Goal: Task Accomplishment & Management: Use online tool/utility

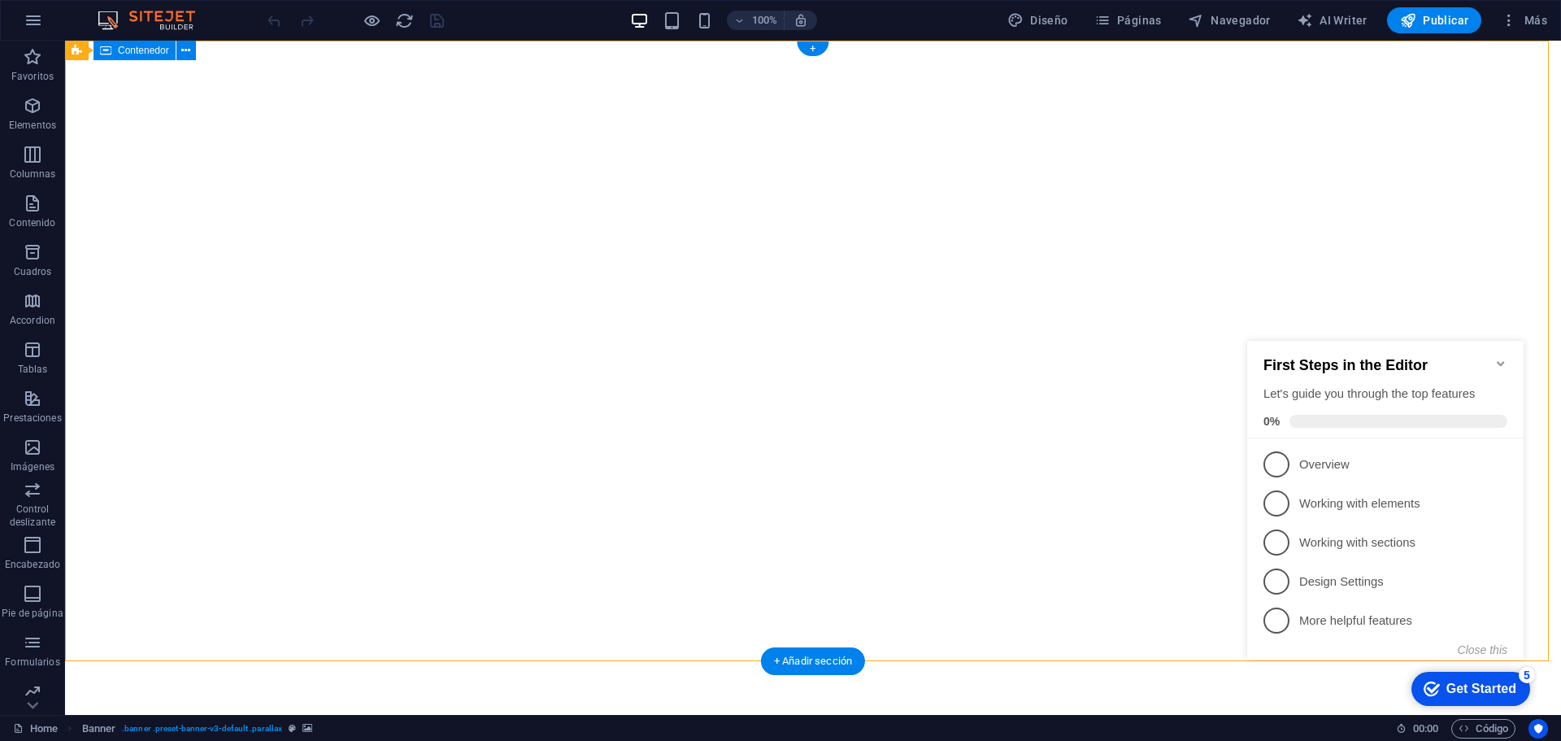
click at [361, 683] on div at bounding box center [813, 748] width 1496 height 130
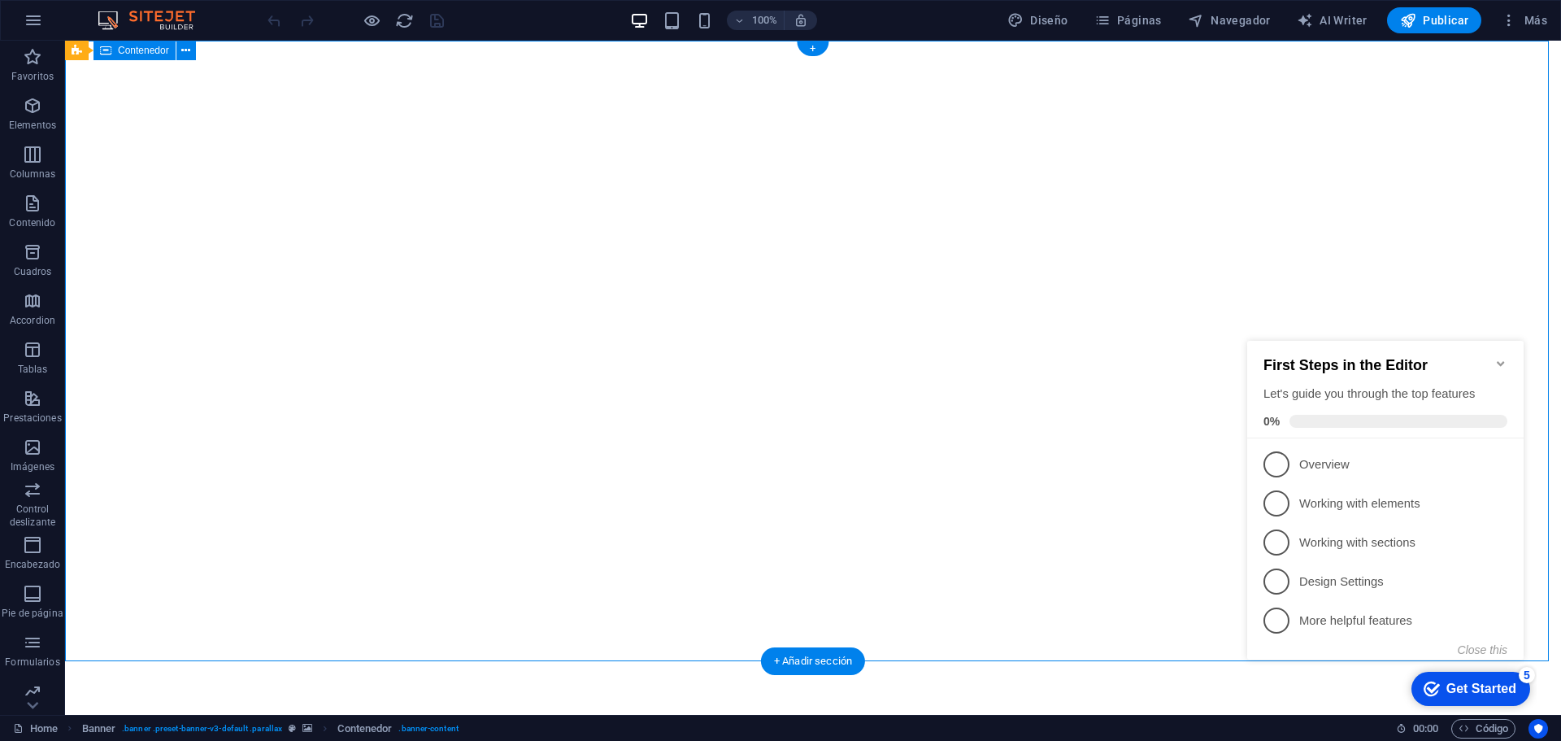
click at [359, 683] on div at bounding box center [813, 748] width 1496 height 130
select select "px"
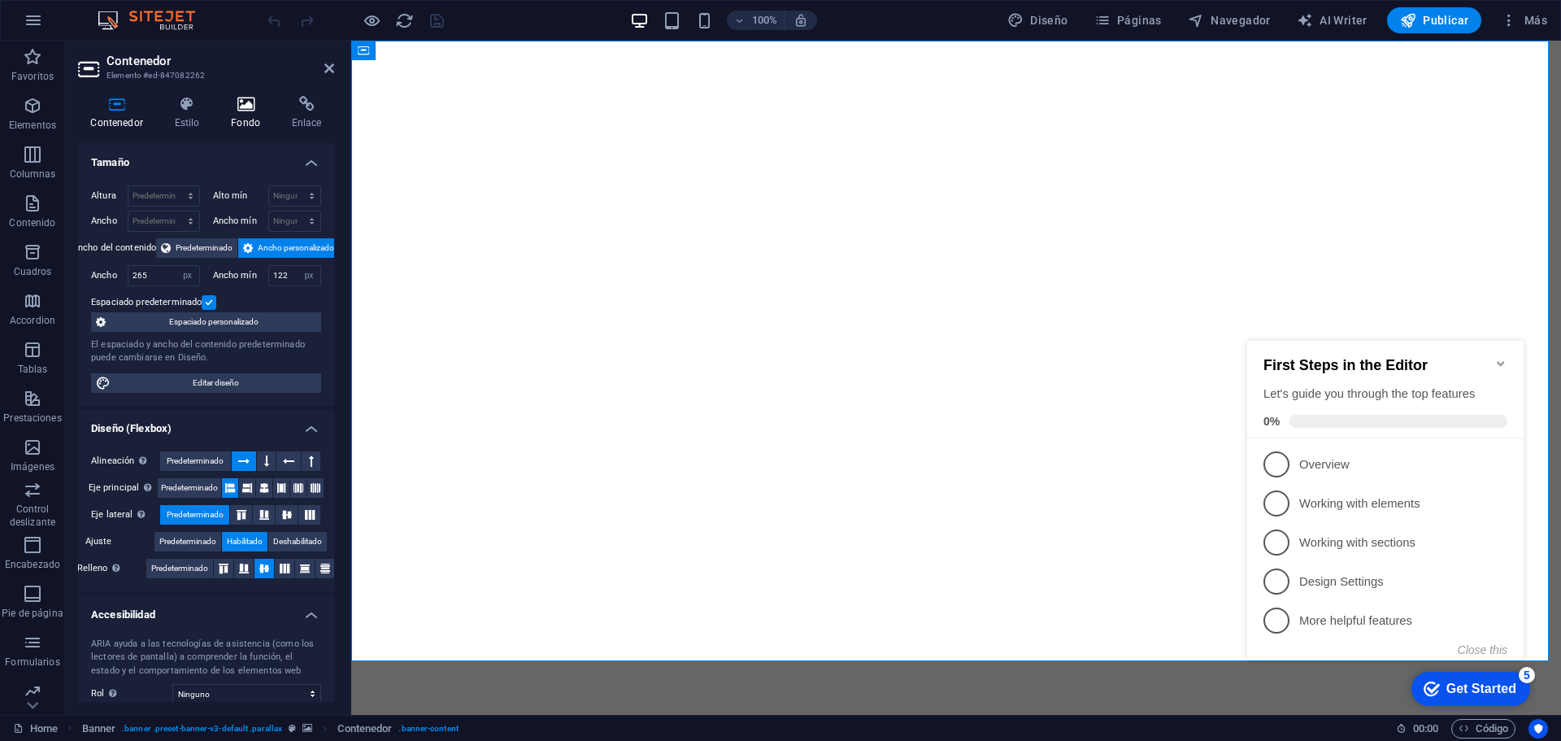
click at [246, 118] on h4 "Fondo" at bounding box center [249, 113] width 61 height 34
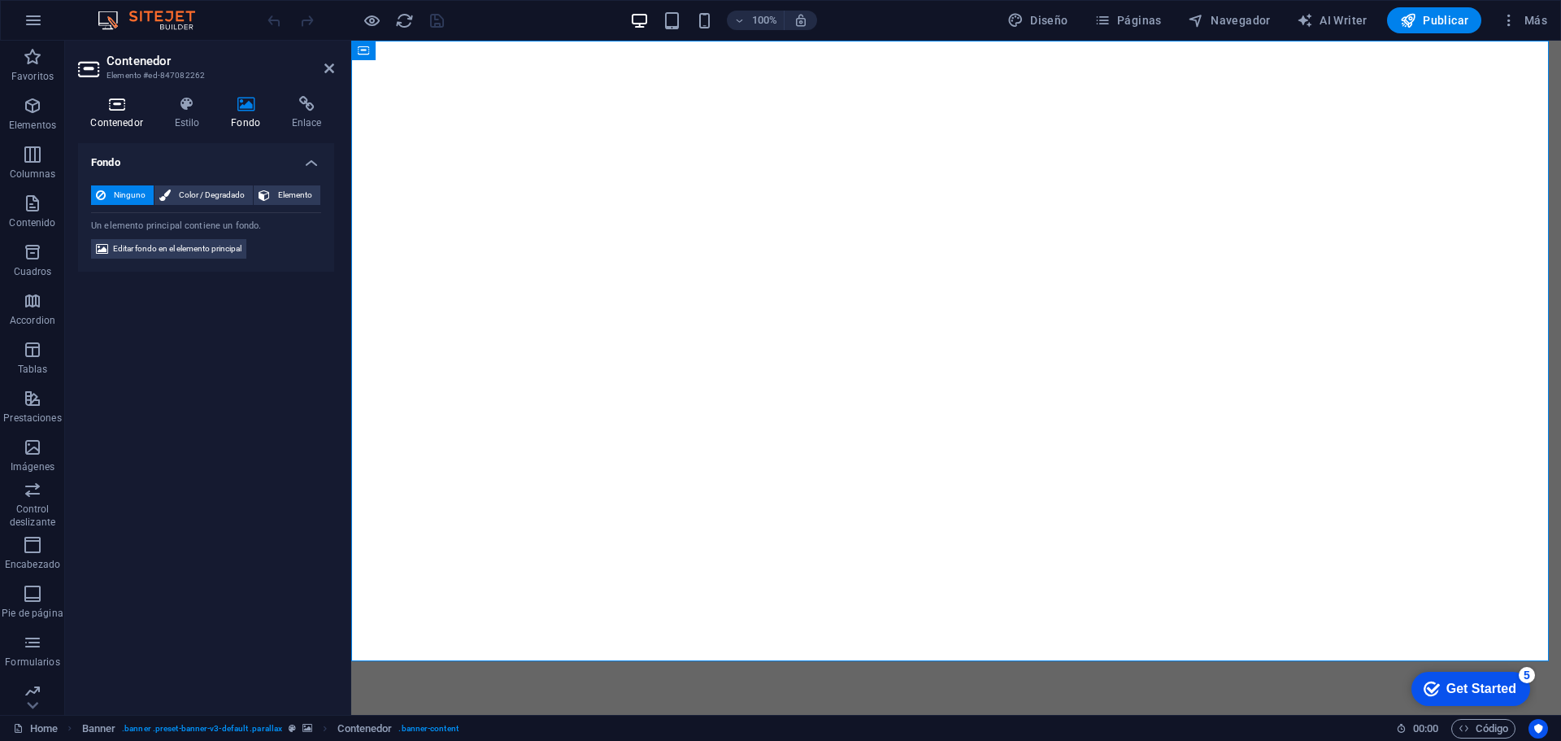
click at [117, 110] on icon at bounding box center [116, 104] width 77 height 16
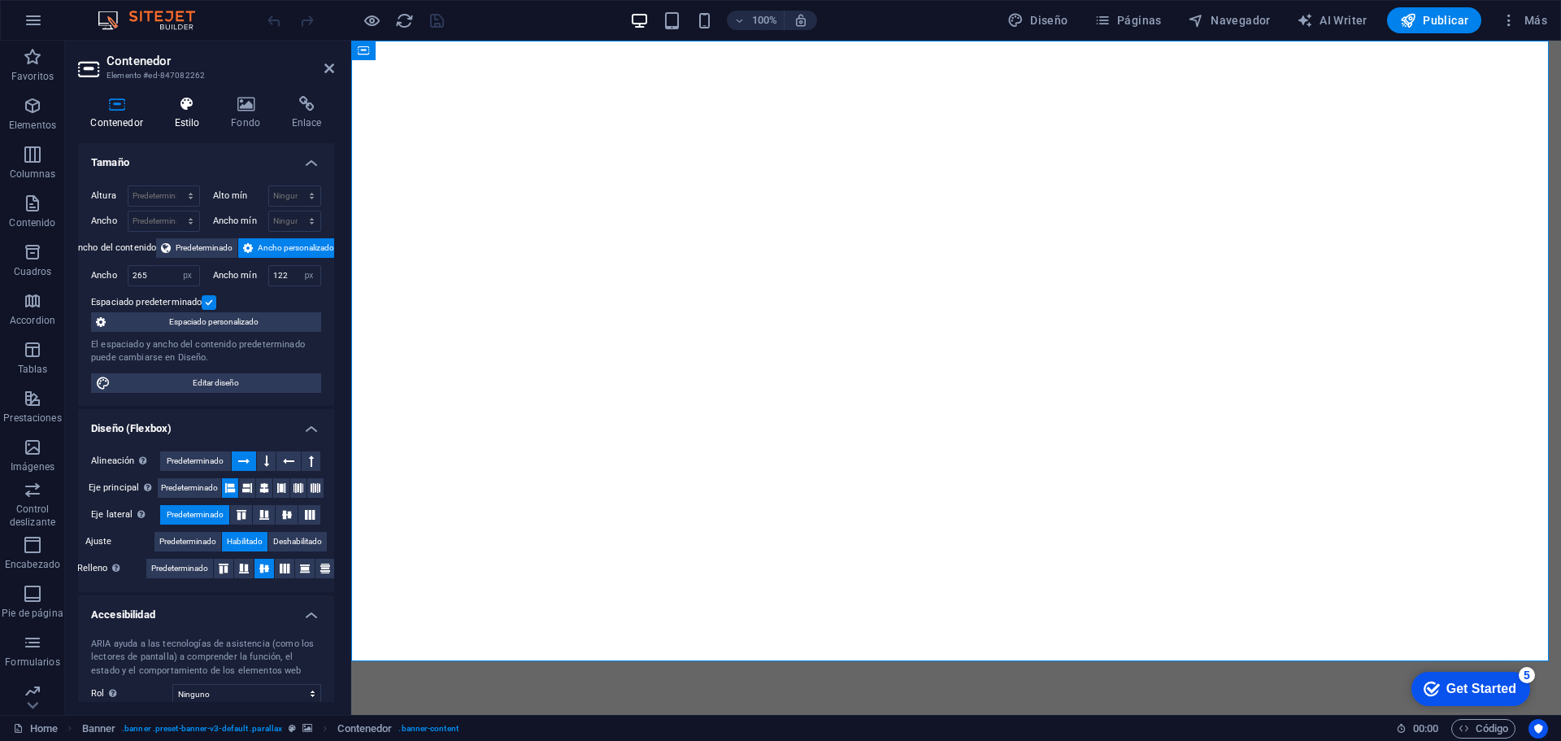
click at [179, 122] on h4 "Estilo" at bounding box center [190, 113] width 57 height 34
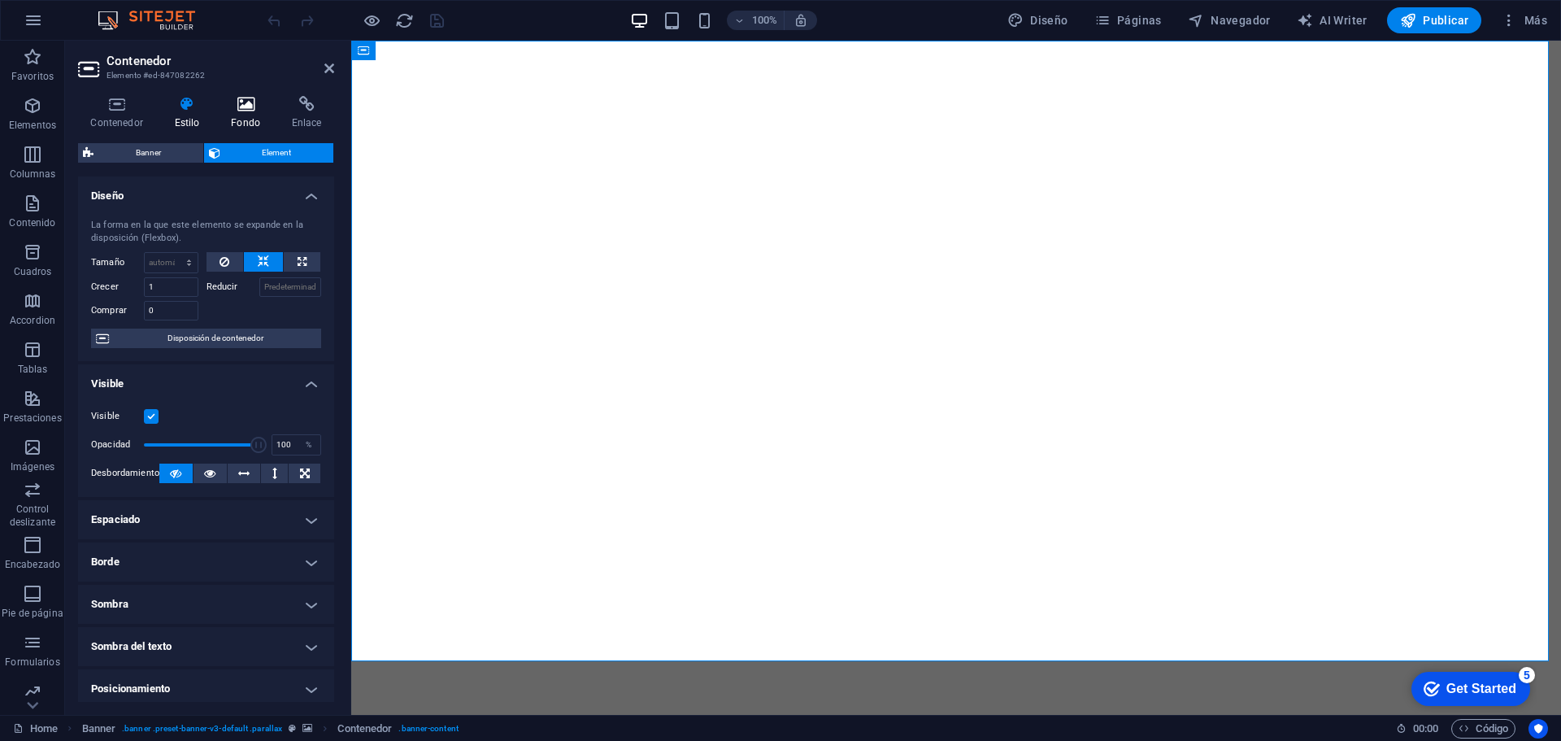
click at [251, 110] on icon at bounding box center [246, 104] width 54 height 16
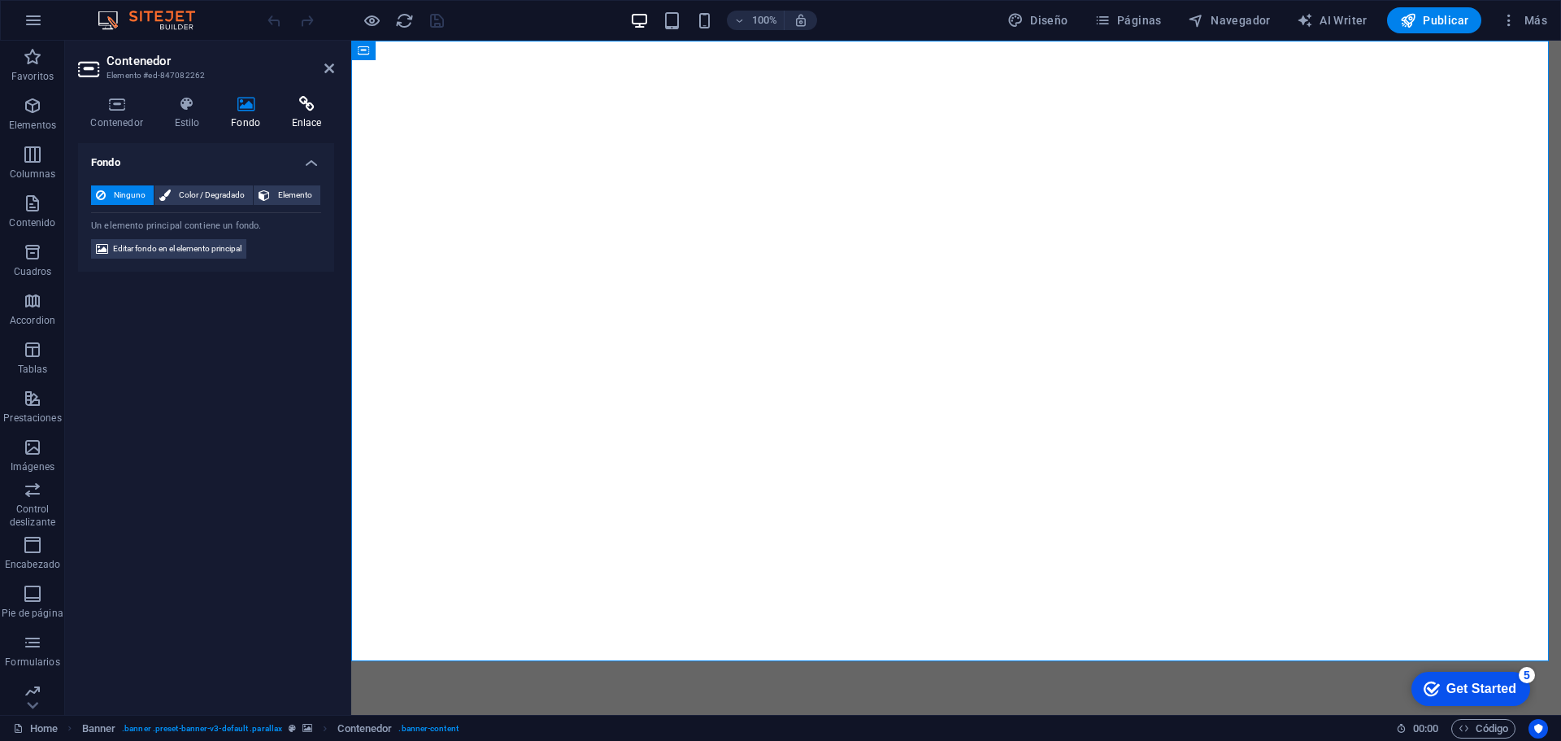
click at [298, 120] on h4 "Enlace" at bounding box center [306, 113] width 55 height 34
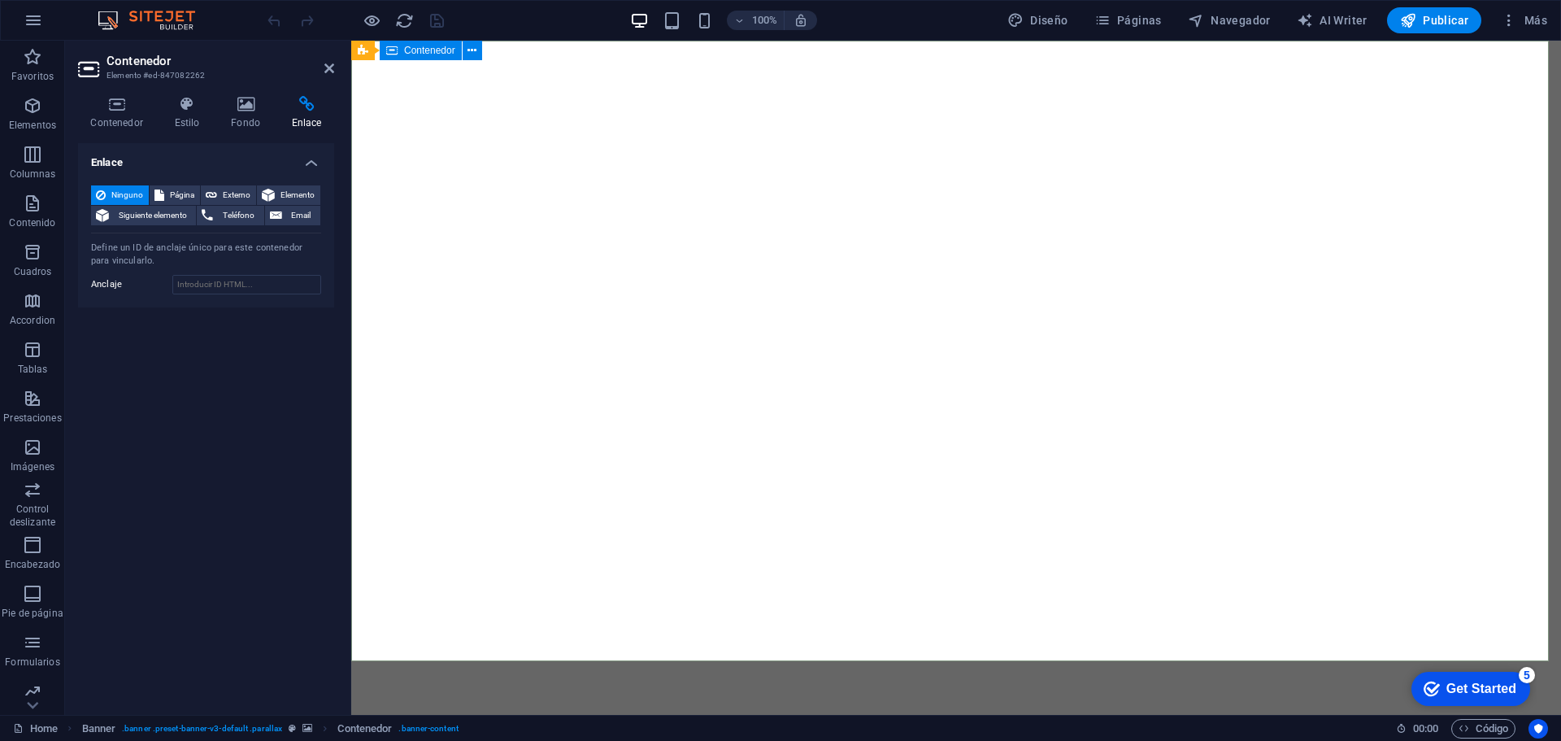
drag, startPoint x: 617, startPoint y: 253, endPoint x: 617, endPoint y: 230, distance: 22.8
click at [617, 683] on div at bounding box center [956, 748] width 1210 height 130
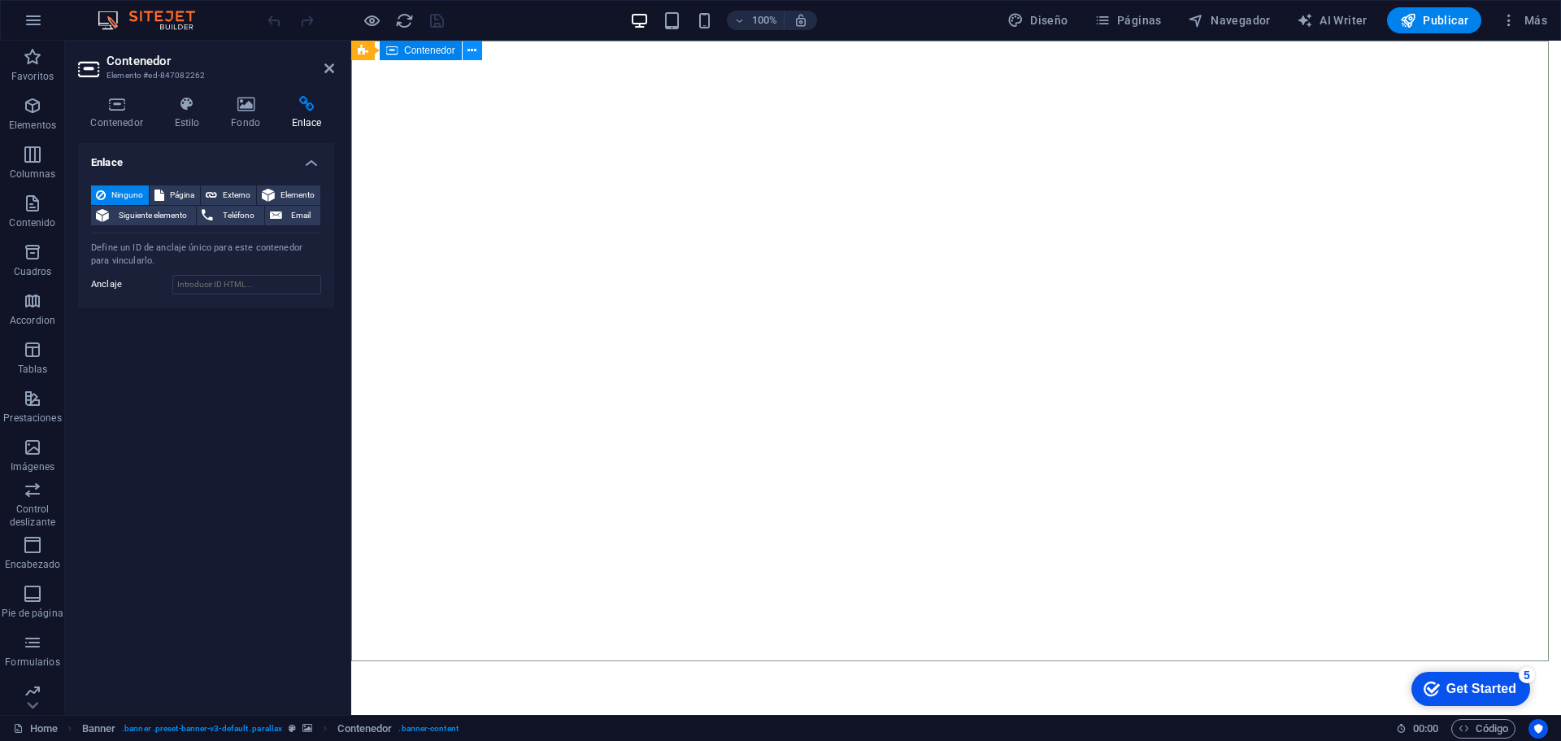
click at [473, 52] on icon at bounding box center [471, 50] width 9 height 17
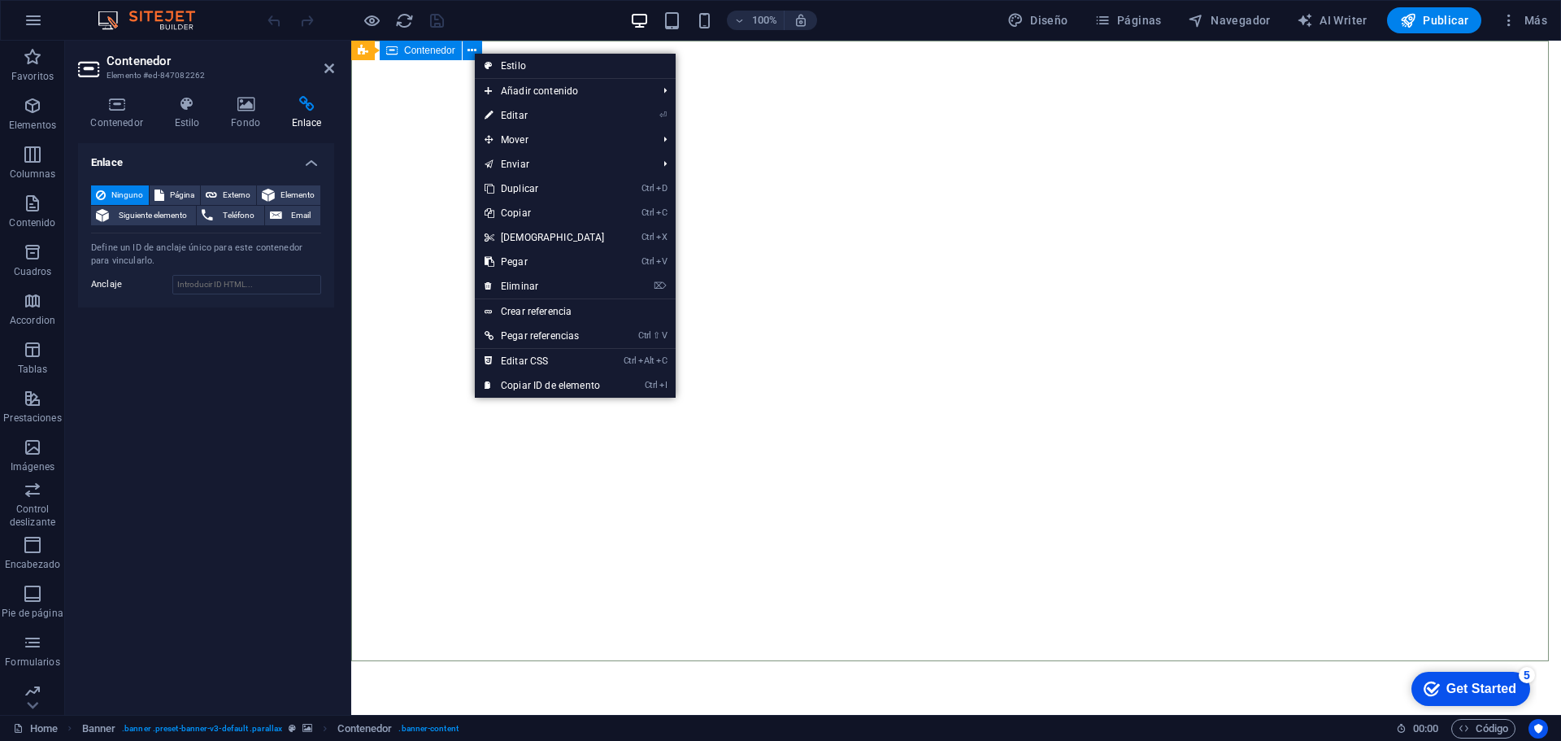
drag, startPoint x: 423, startPoint y: 124, endPoint x: 412, endPoint y: 101, distance: 25.1
click at [423, 683] on div at bounding box center [956, 748] width 1210 height 130
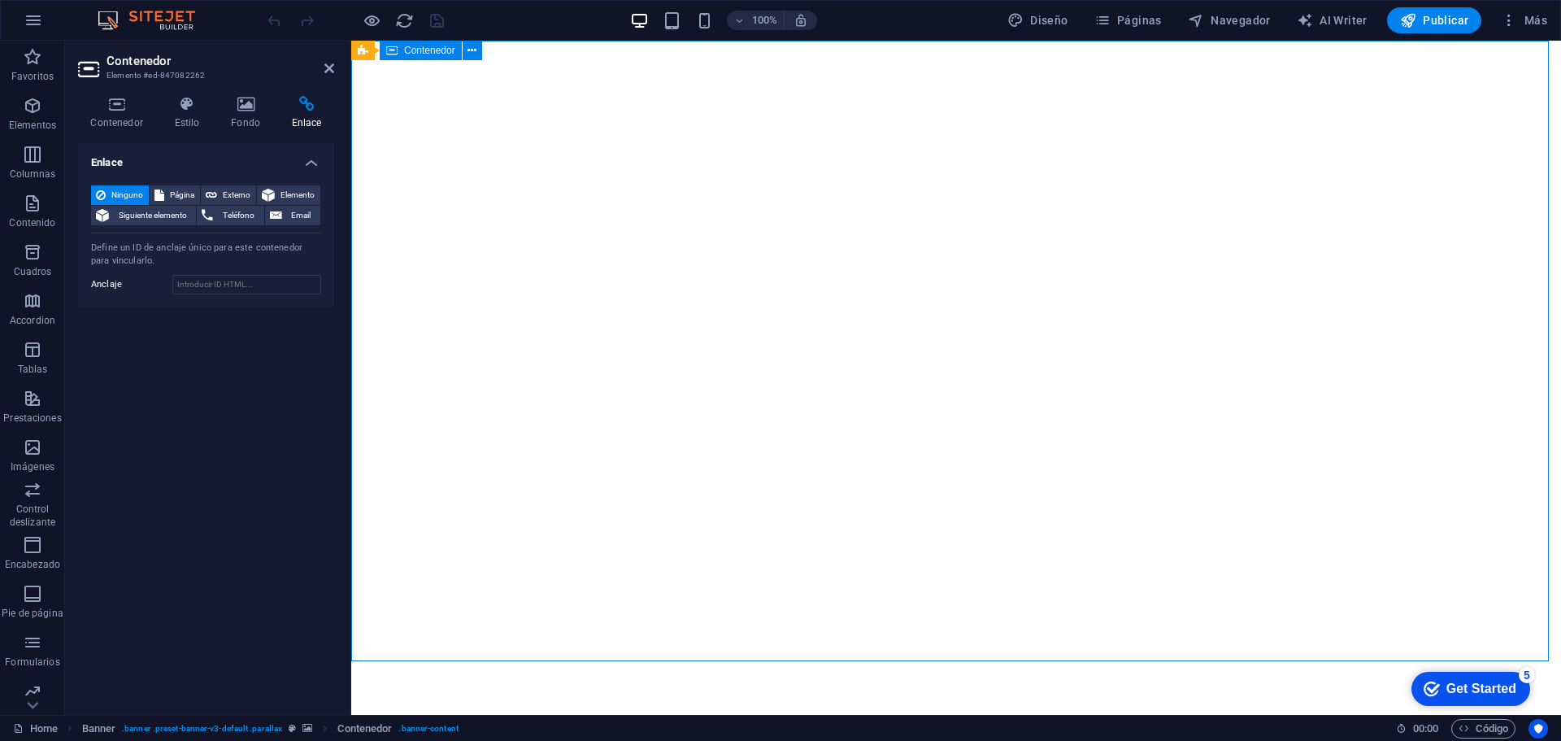
click at [404, 683] on div at bounding box center [956, 748] width 1210 height 130
click at [553, 683] on div at bounding box center [956, 748] width 1210 height 130
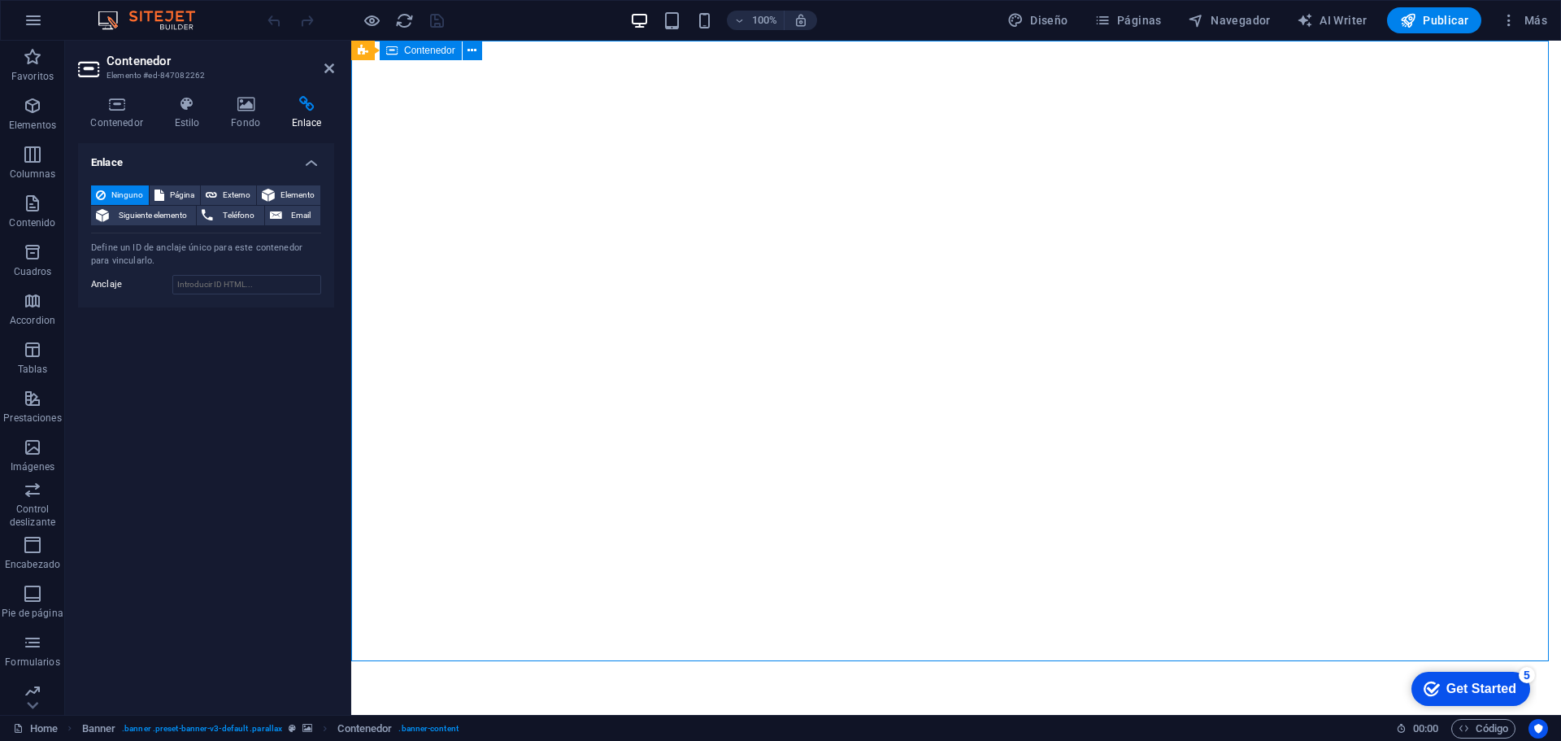
click at [553, 683] on div at bounding box center [956, 748] width 1210 height 130
drag, startPoint x: 961, startPoint y: 227, endPoint x: 1080, endPoint y: 284, distance: 132.4
click at [969, 683] on div at bounding box center [956, 748] width 1210 height 130
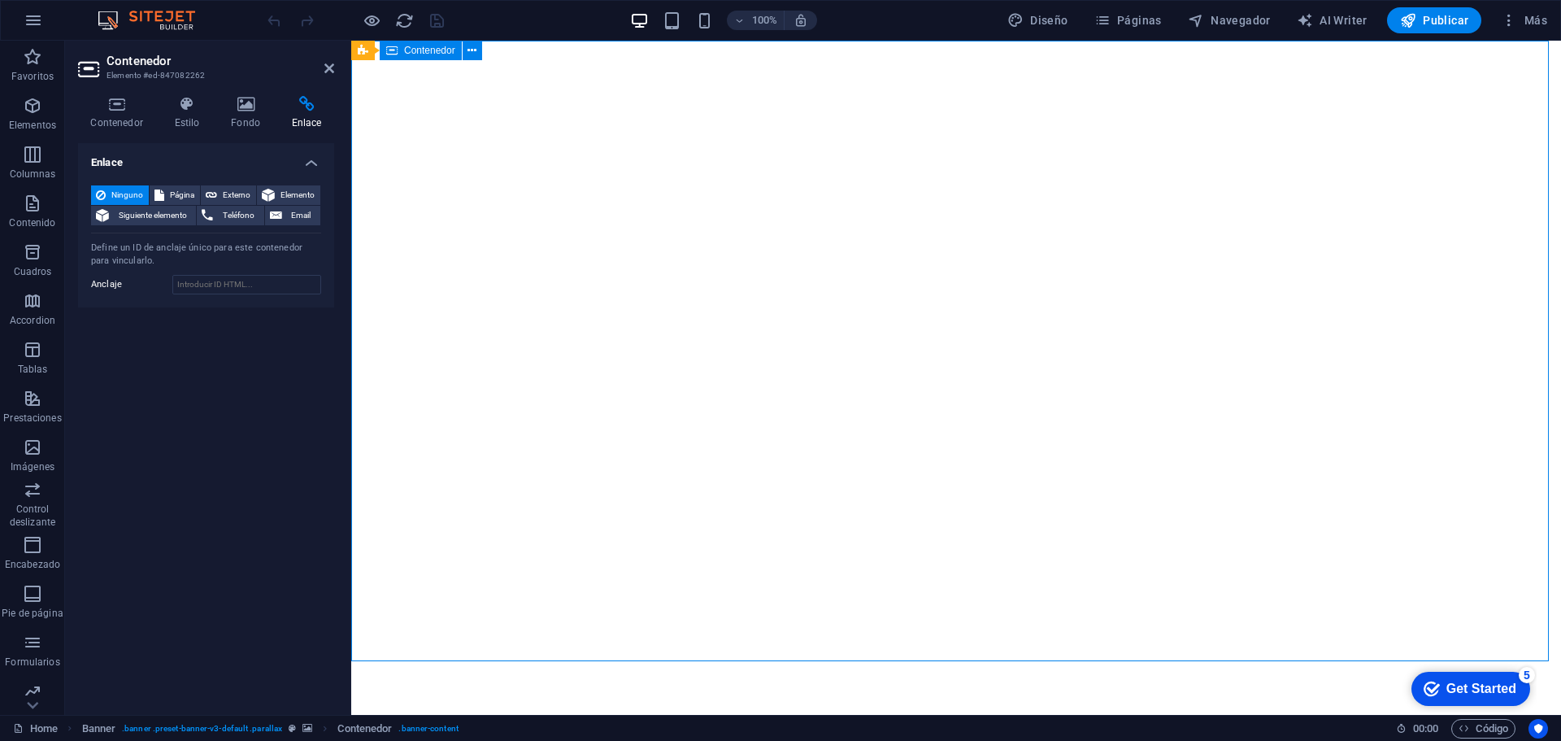
click at [1087, 683] on div at bounding box center [956, 748] width 1210 height 130
click at [468, 50] on icon at bounding box center [471, 50] width 9 height 17
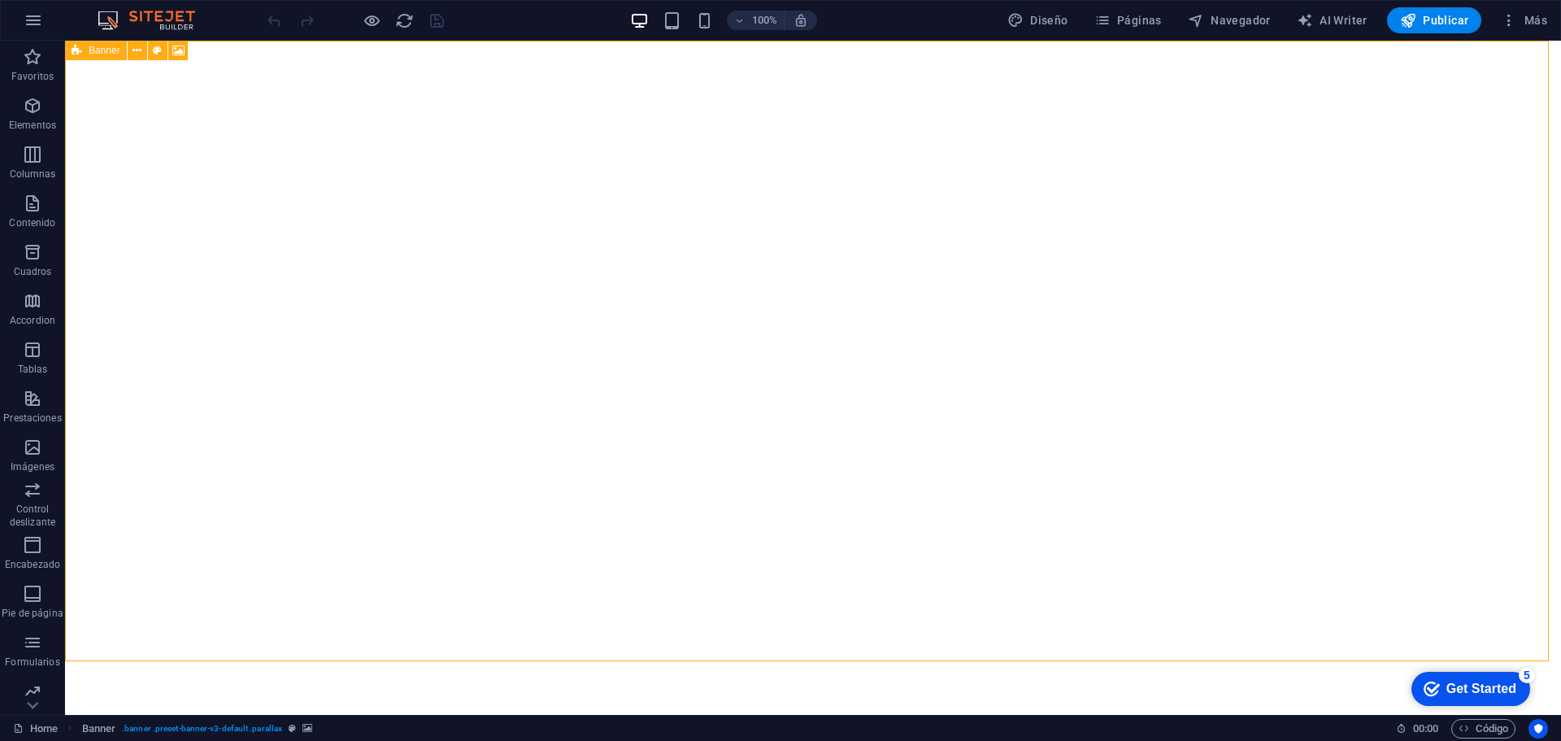
select select "fade"
select select "ms"
select select "s"
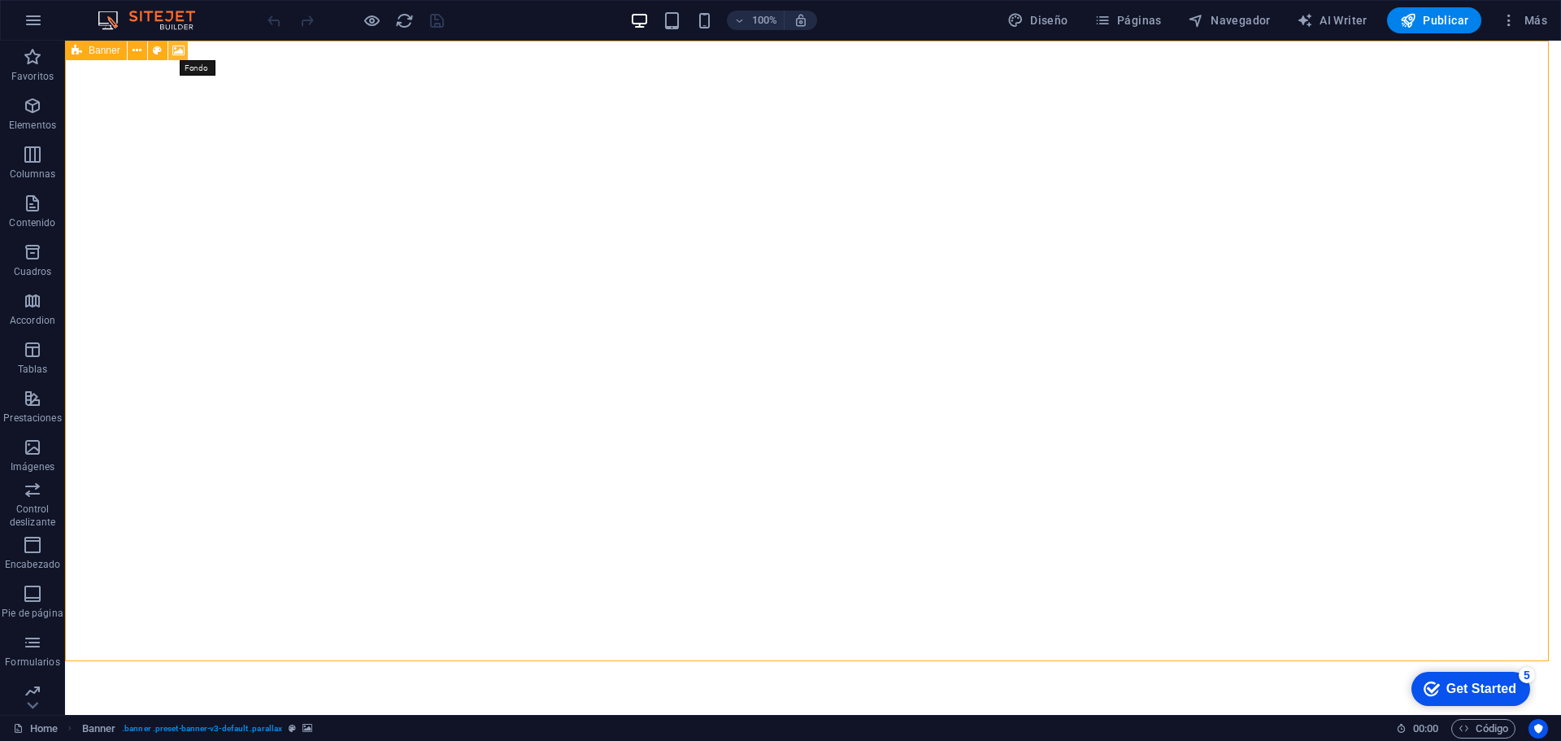
select select "progressive"
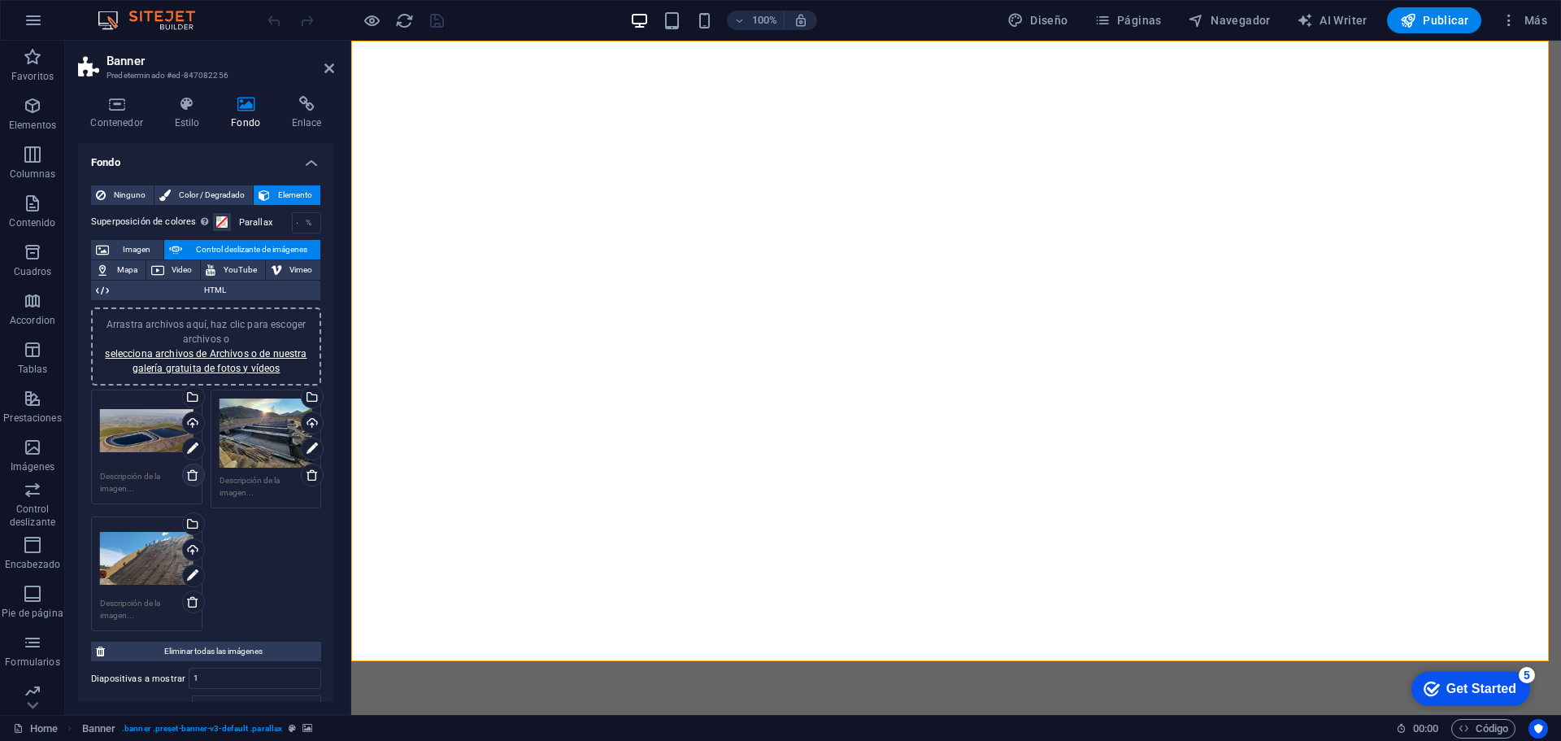
click at [189, 472] on icon at bounding box center [192, 474] width 13 height 13
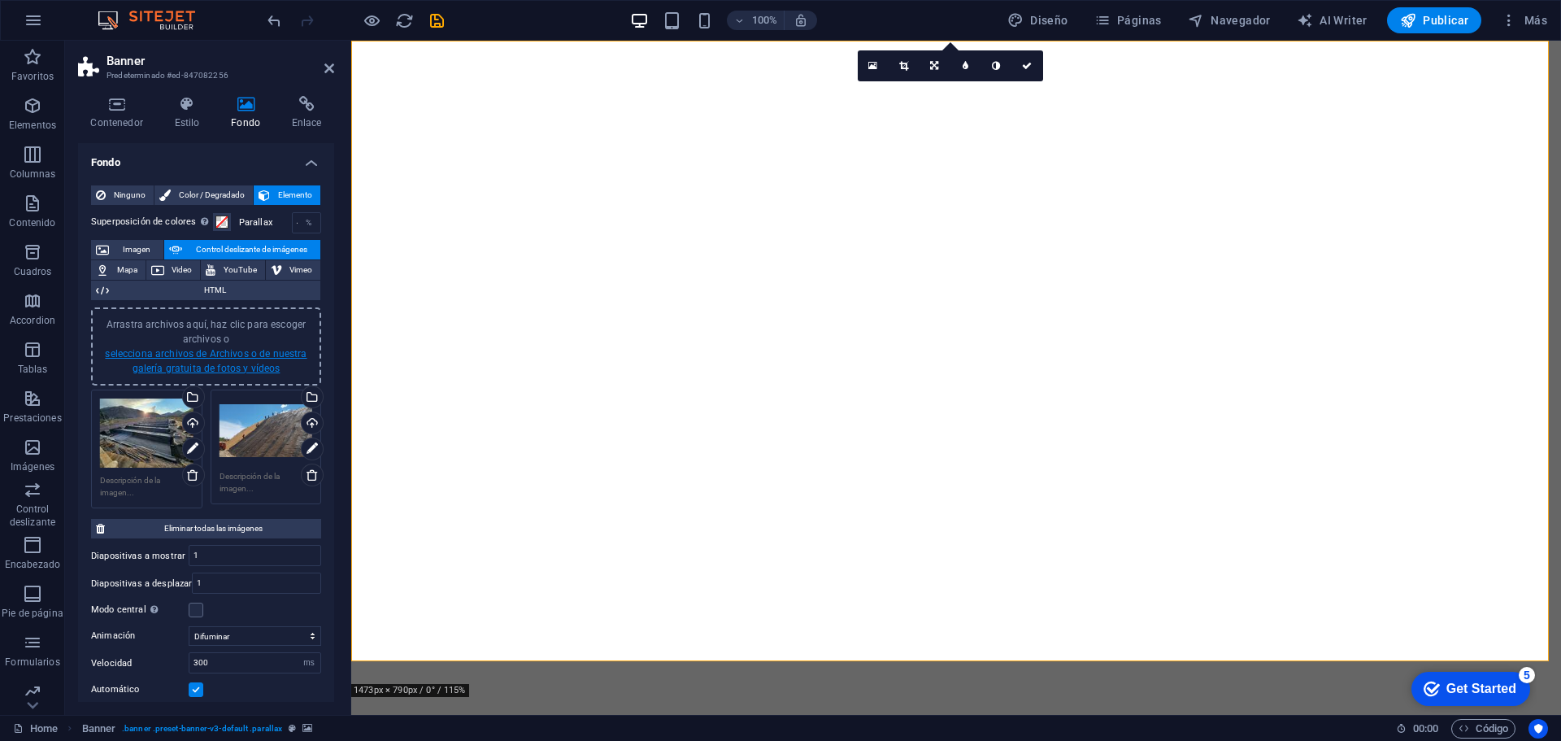
click at [199, 358] on link "selecciona archivos de Archivos o de nuestra galería gratuita de fotos y vídeos" at bounding box center [206, 361] width 202 height 26
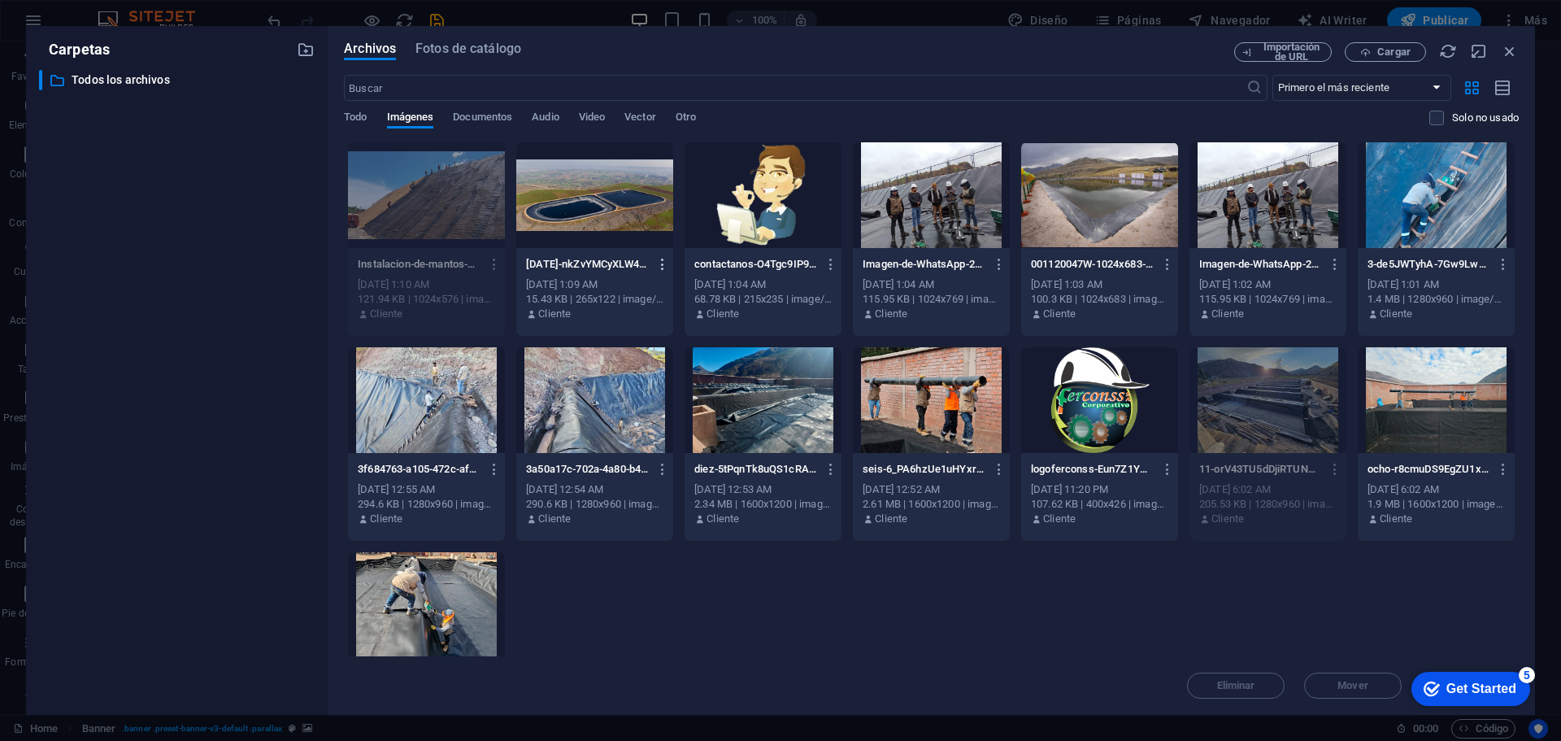
click at [661, 263] on icon "button" at bounding box center [662, 264] width 15 height 15
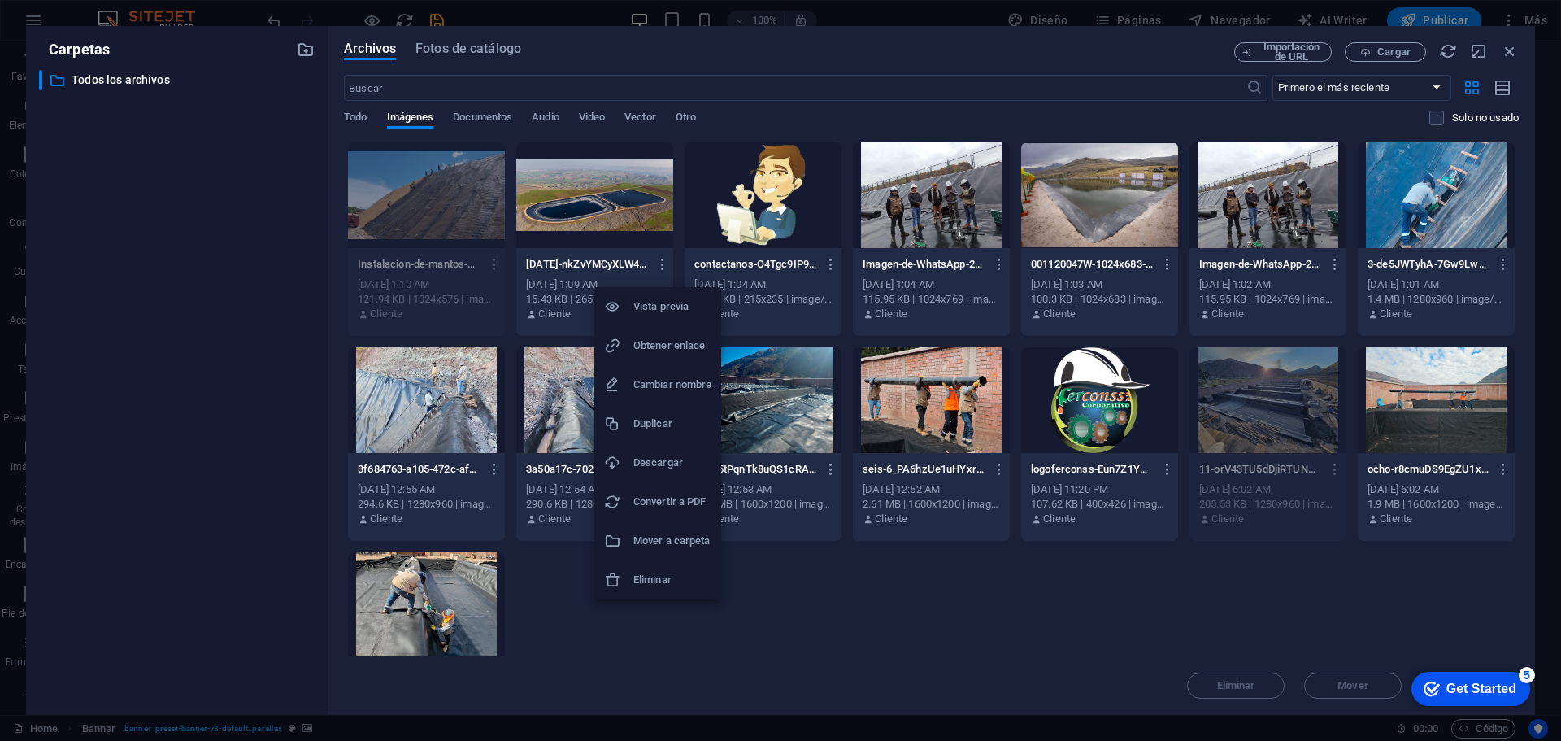
click at [646, 576] on h6 "Eliminar" at bounding box center [672, 580] width 78 height 20
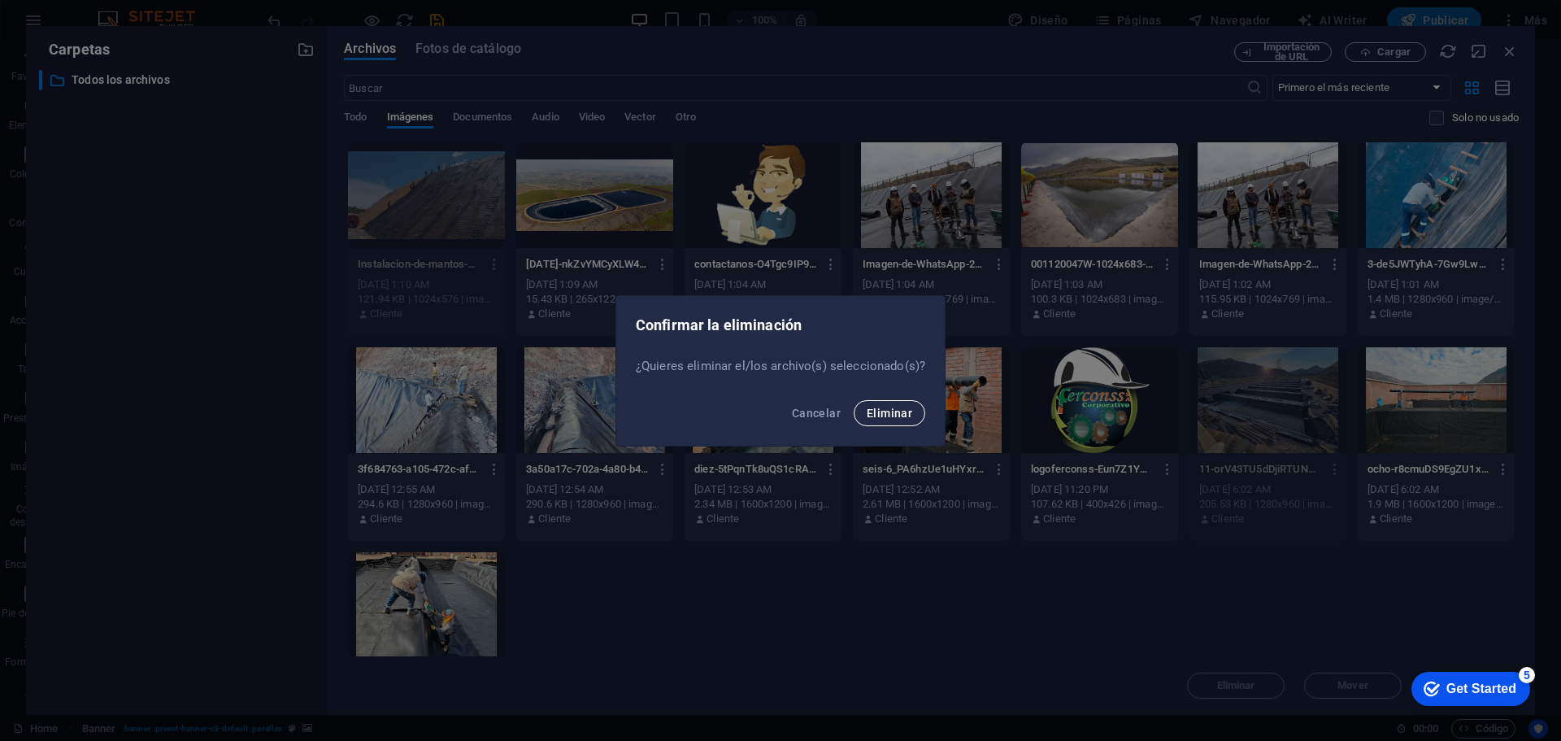
click at [895, 413] on span "Eliminar" at bounding box center [890, 412] width 46 height 13
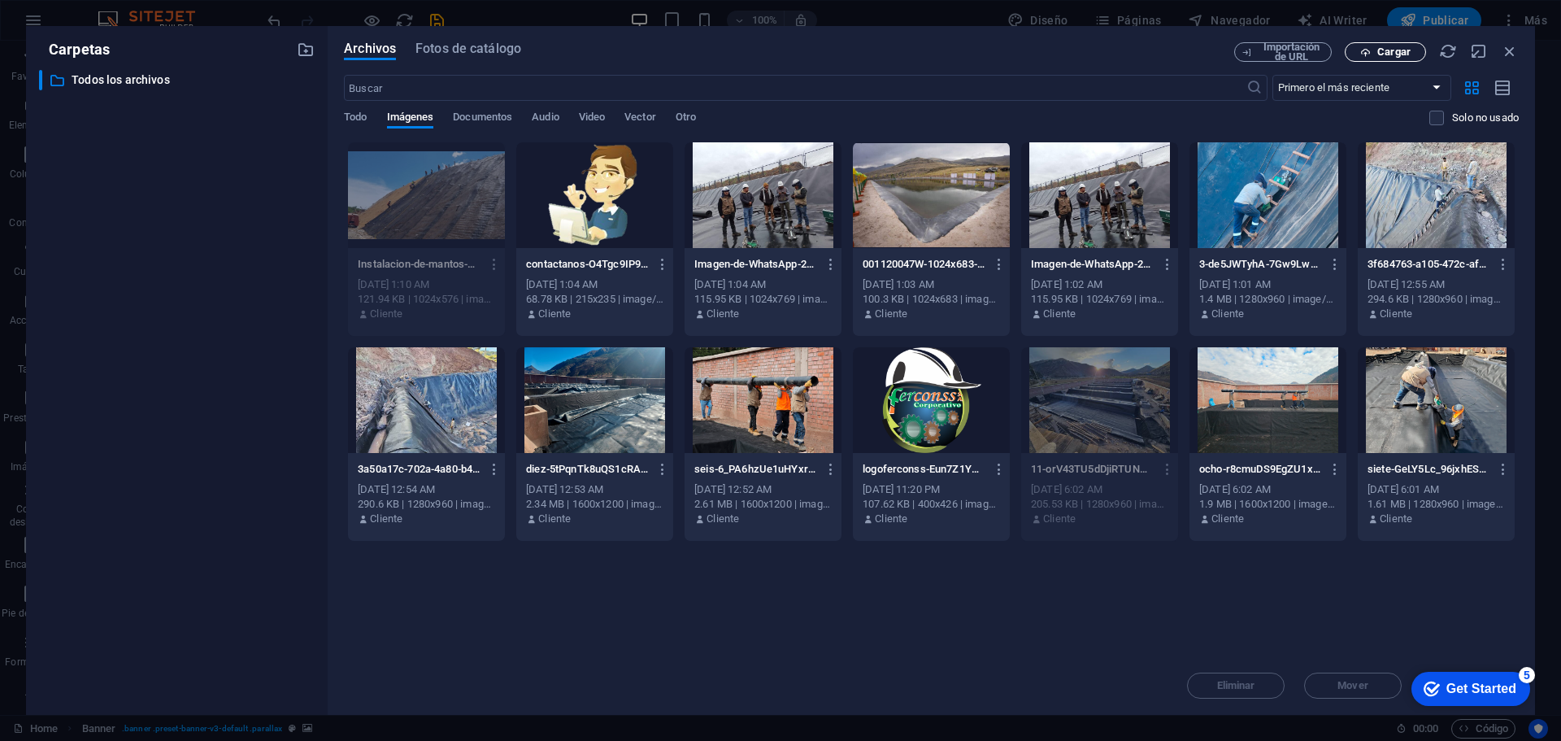
click at [1397, 54] on span "Cargar" at bounding box center [1393, 52] width 33 height 10
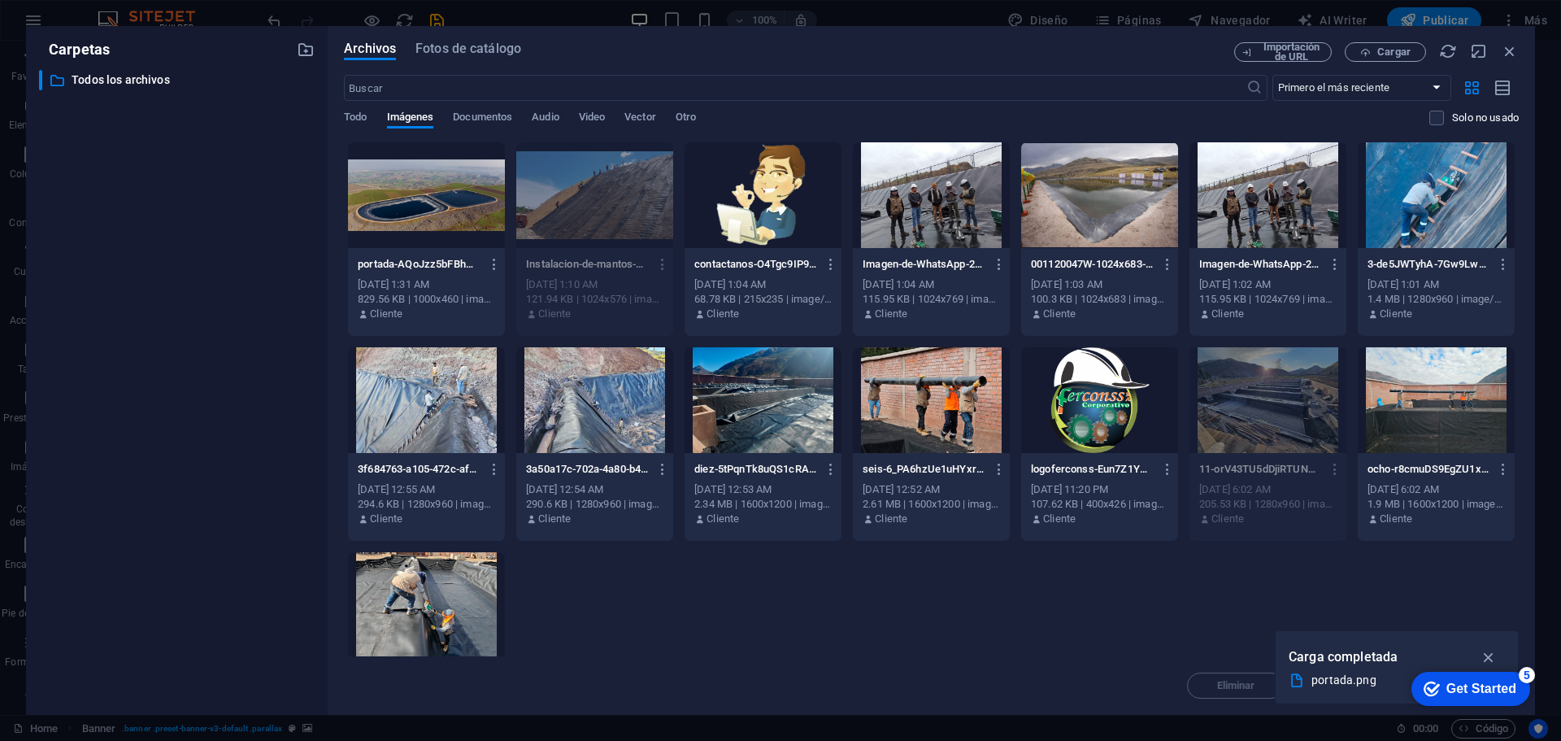
click at [402, 210] on div at bounding box center [426, 195] width 157 height 106
click at [1488, 655] on icon "button" at bounding box center [1489, 657] width 19 height 18
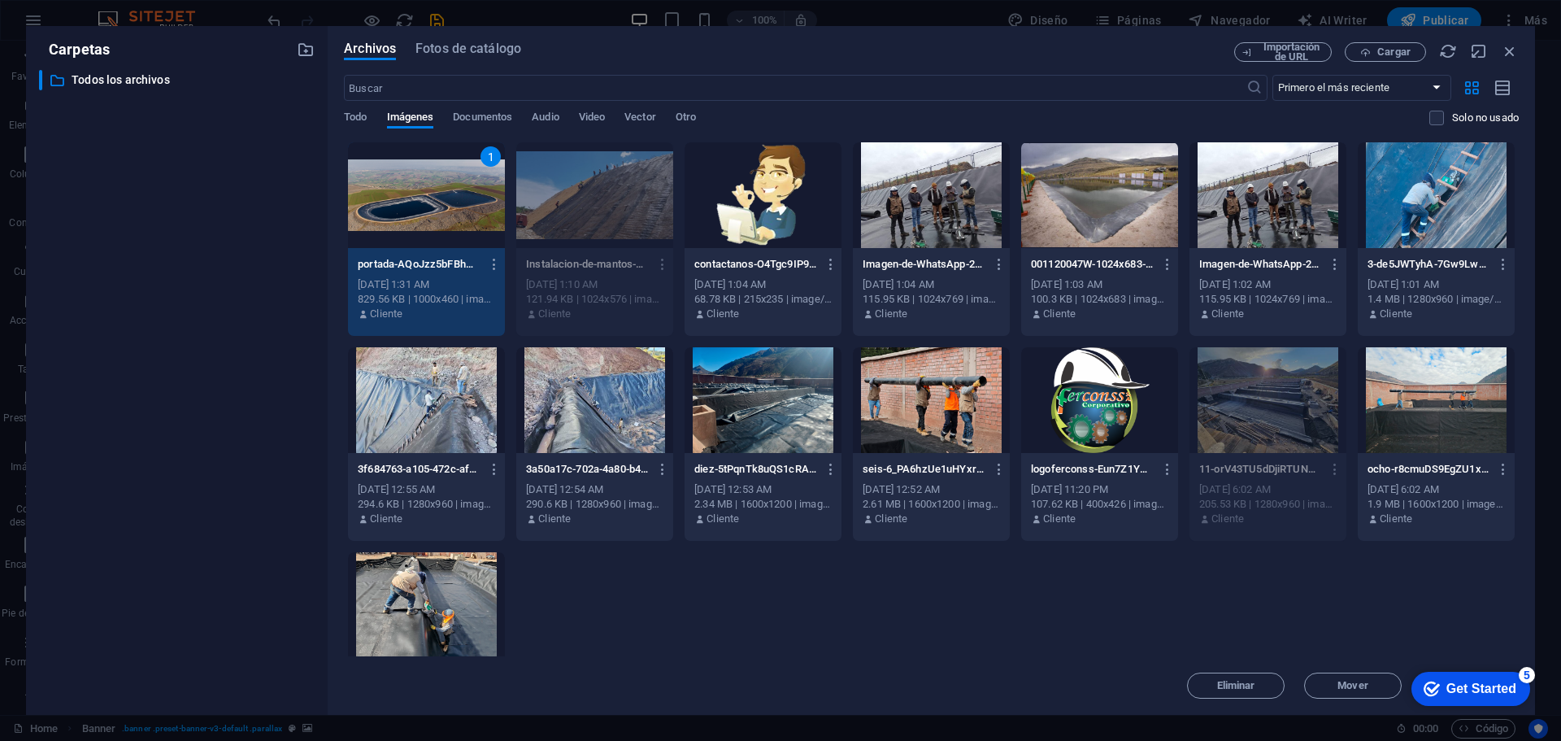
click at [1530, 675] on div "5" at bounding box center [1527, 675] width 16 height 16
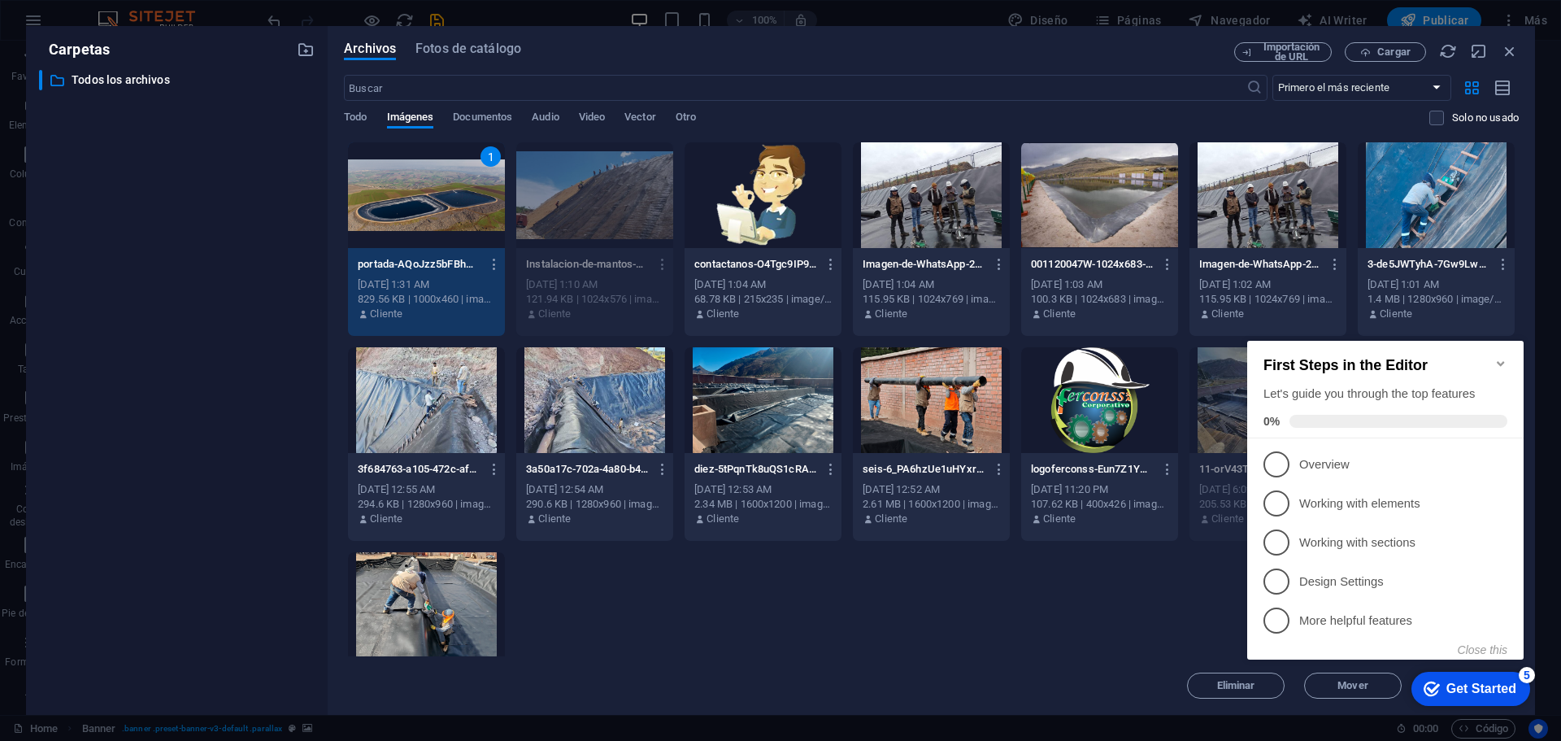
click at [1500, 361] on icon "Minimize checklist" at bounding box center [1500, 363] width 7 height 5
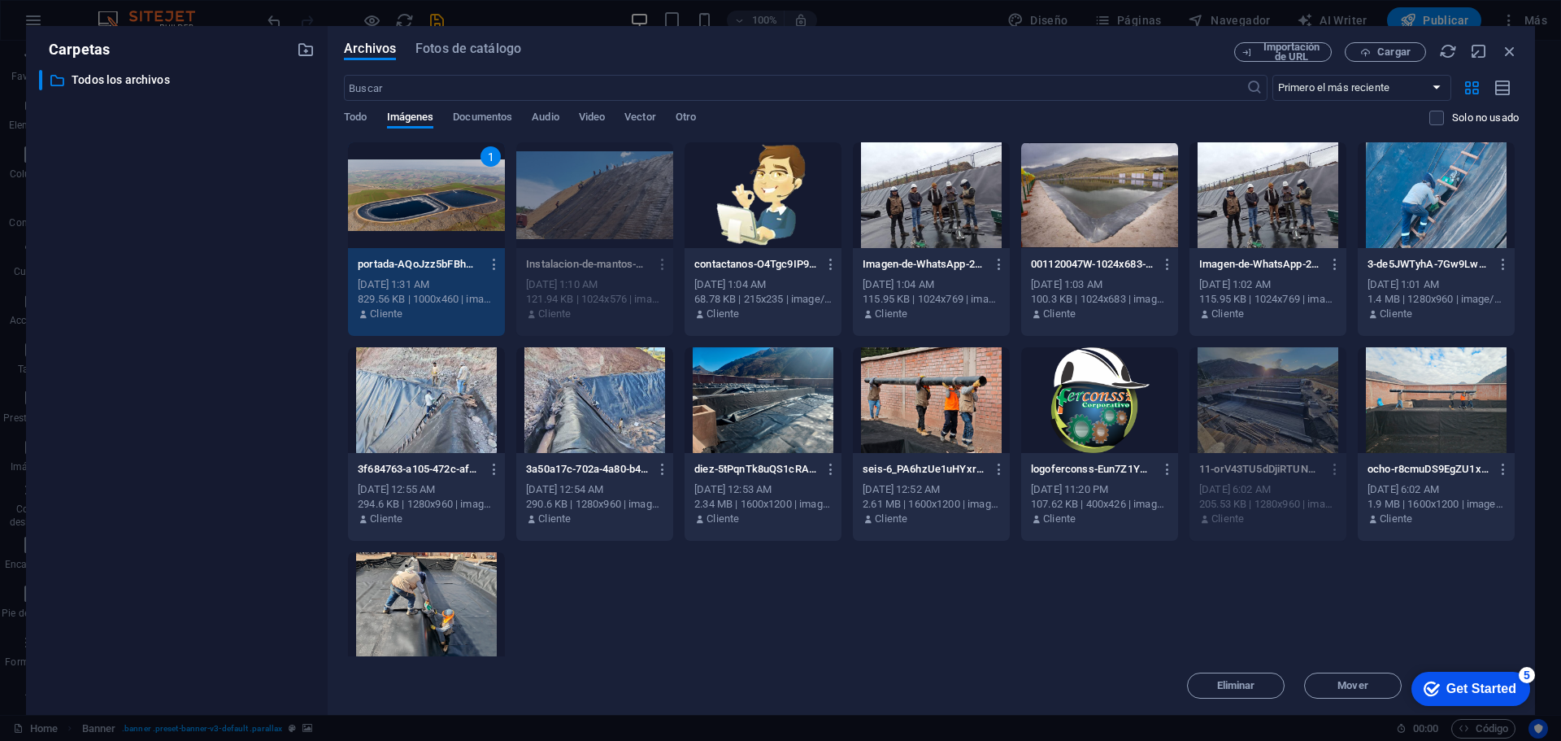
click at [454, 201] on div "1" at bounding box center [426, 195] width 157 height 106
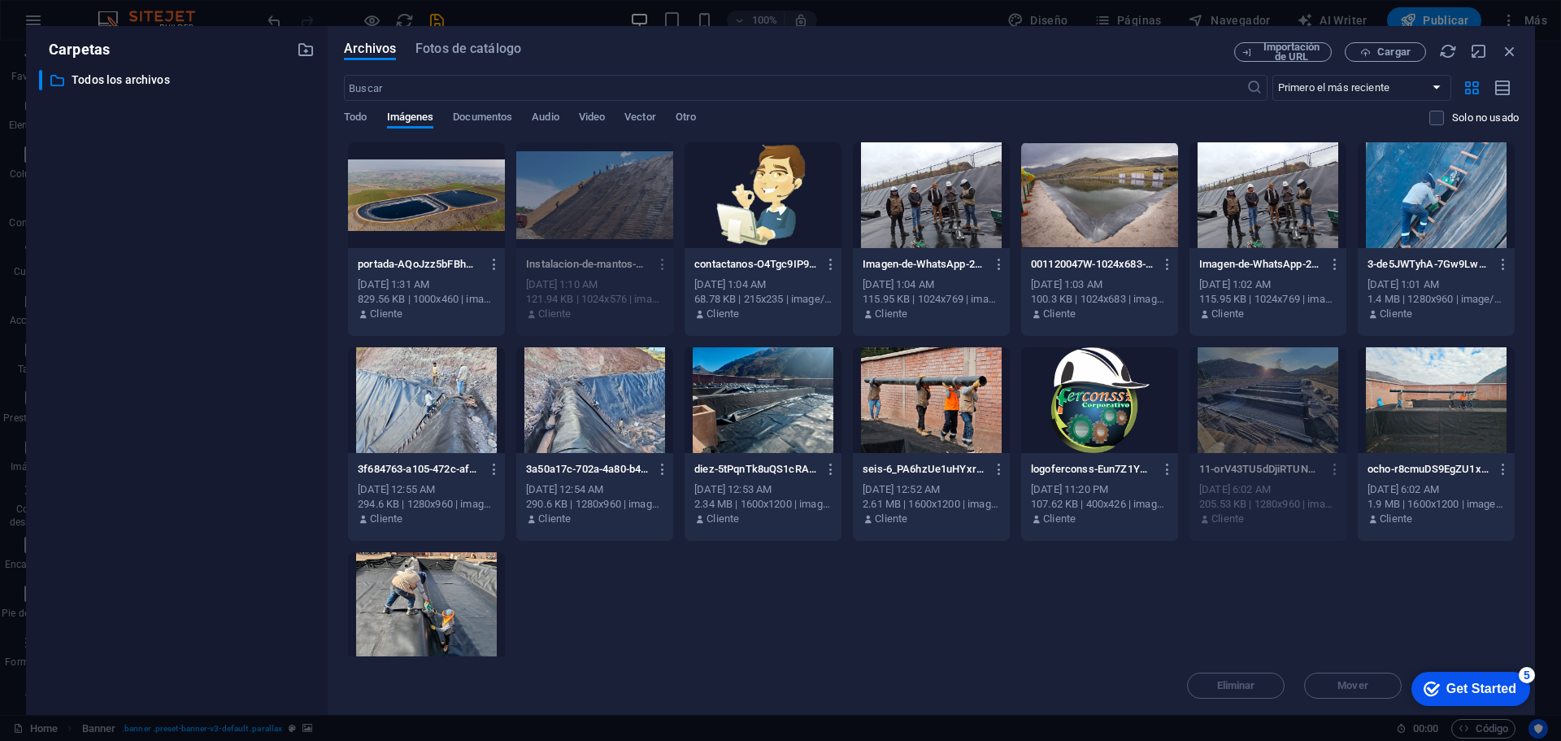
click at [454, 201] on div at bounding box center [426, 195] width 157 height 106
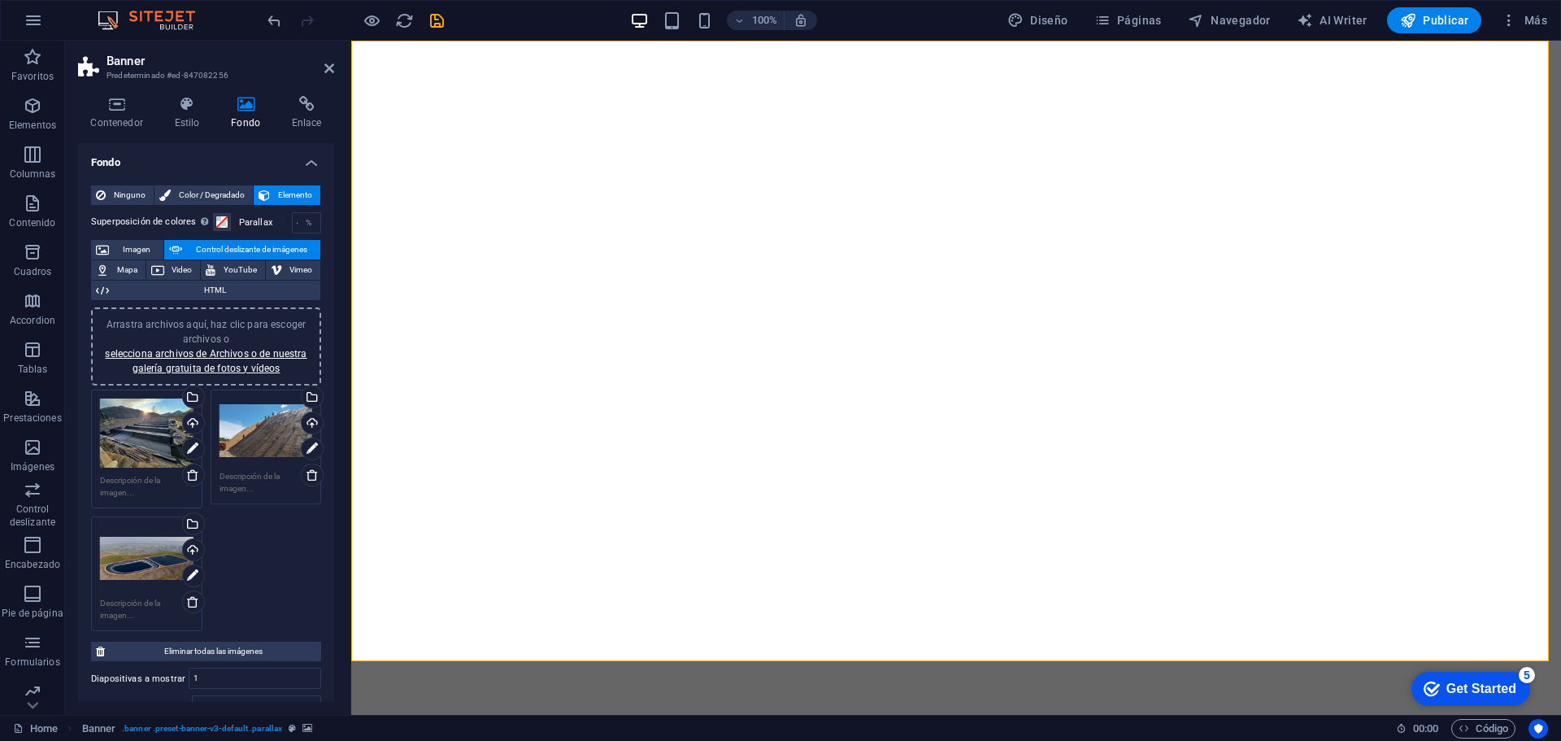
click at [141, 565] on div "Arrastra archivos aquí, haz clic para escoger archivos o selecciona archivos de…" at bounding box center [146, 557] width 93 height 65
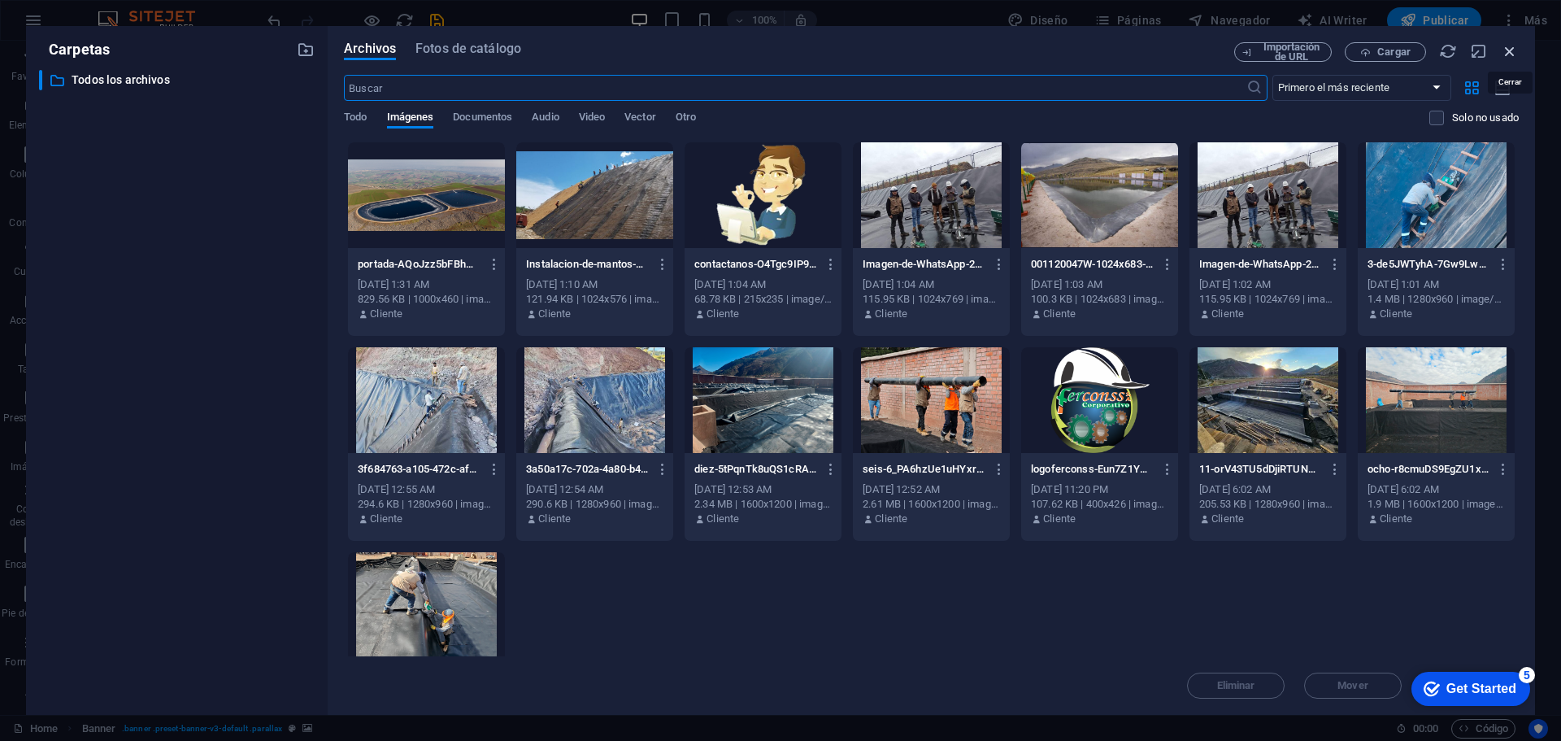
click at [1510, 52] on icon "button" at bounding box center [1510, 51] width 18 height 18
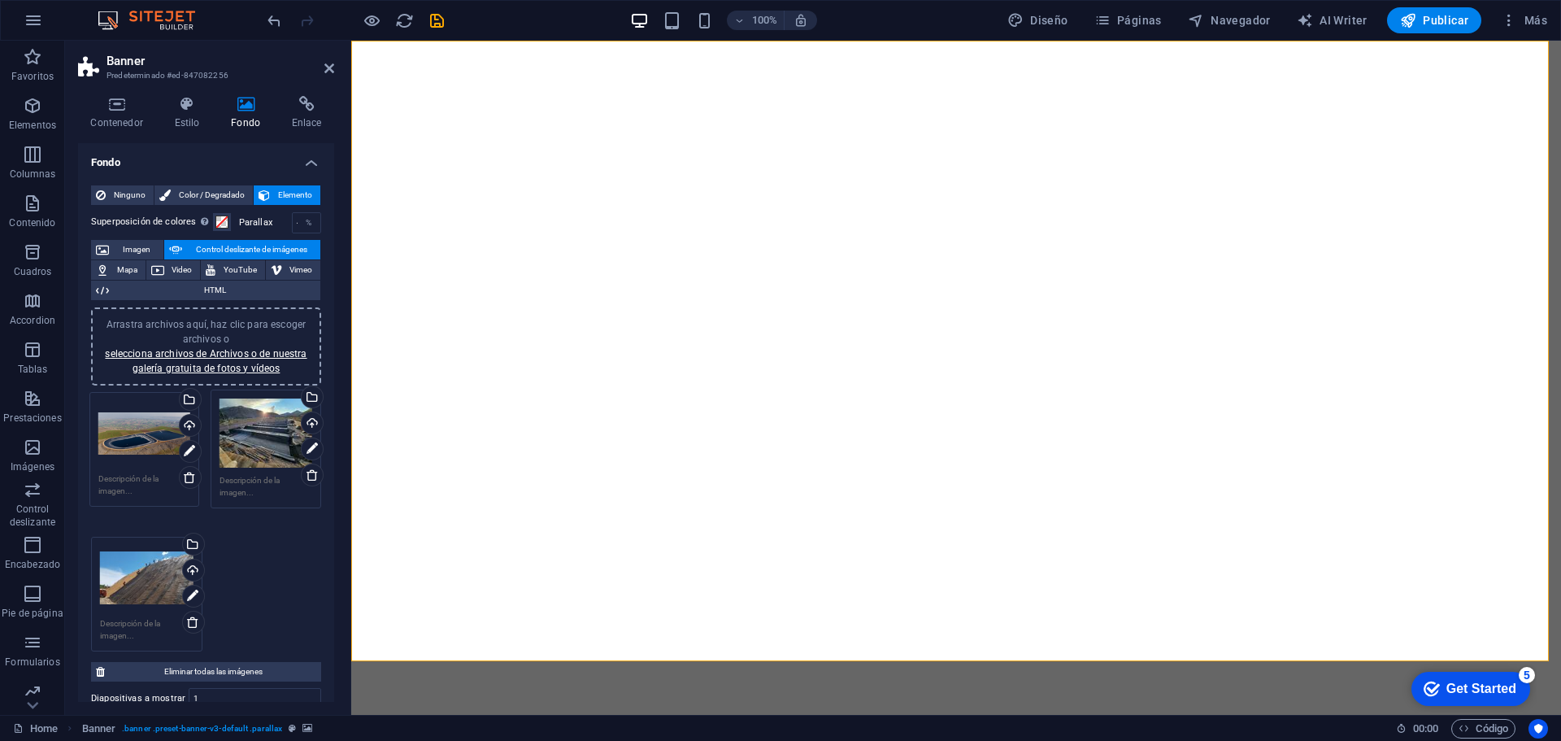
drag, startPoint x: 129, startPoint y: 558, endPoint x: 128, endPoint y: 435, distance: 123.6
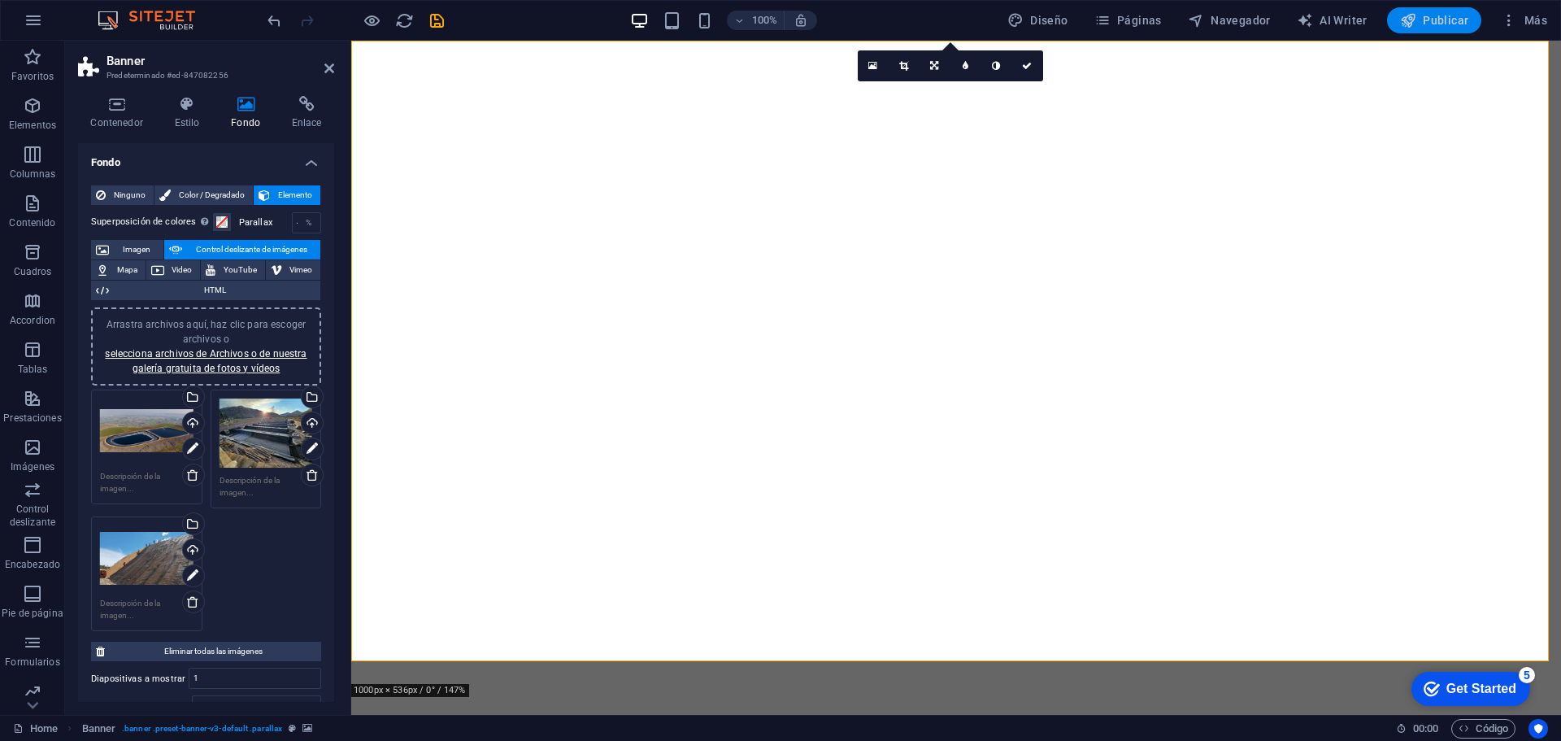
click at [1428, 20] on span "Publicar" at bounding box center [1434, 20] width 69 height 16
